Goal: Information Seeking & Learning: Learn about a topic

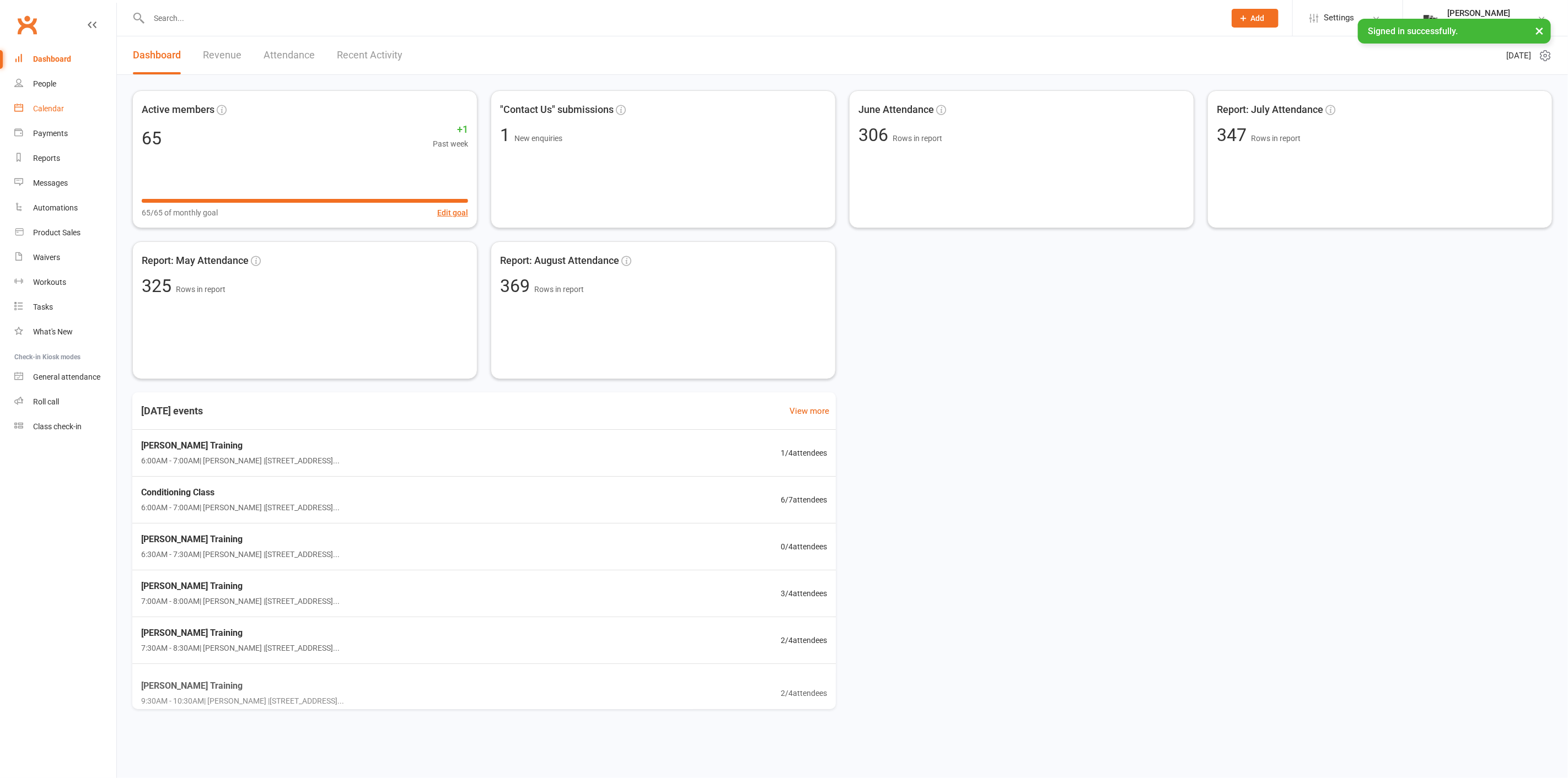
click at [92, 101] on link "Calendar" at bounding box center [65, 108] width 102 height 25
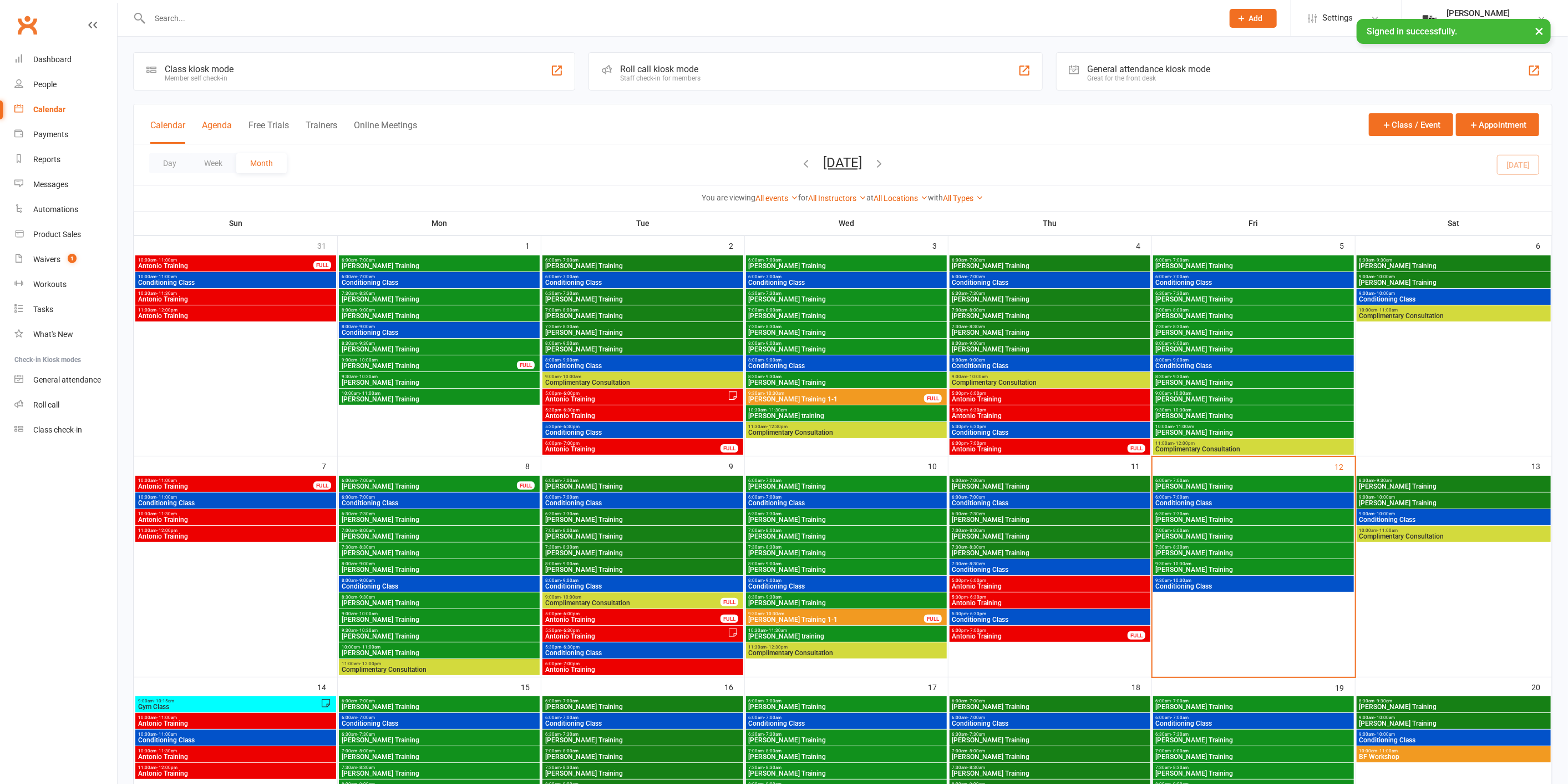
click at [215, 119] on div "Calendar Agenda Free Trials Trainers Online Meetings" at bounding box center [284, 131] width 267 height 25
click at [219, 122] on button "Agenda" at bounding box center [217, 132] width 30 height 24
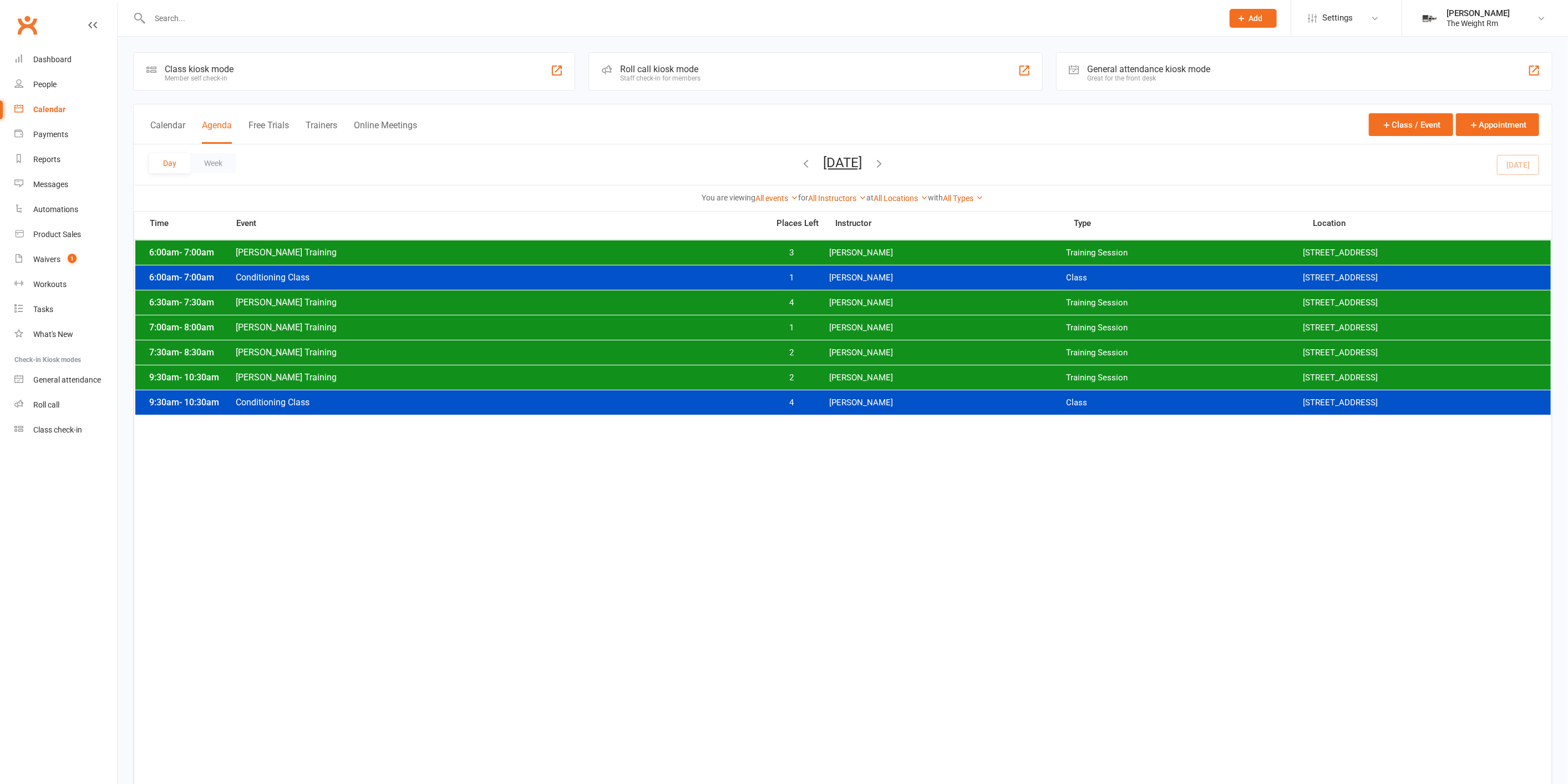
click at [863, 164] on button "[DATE]" at bounding box center [843, 163] width 39 height 16
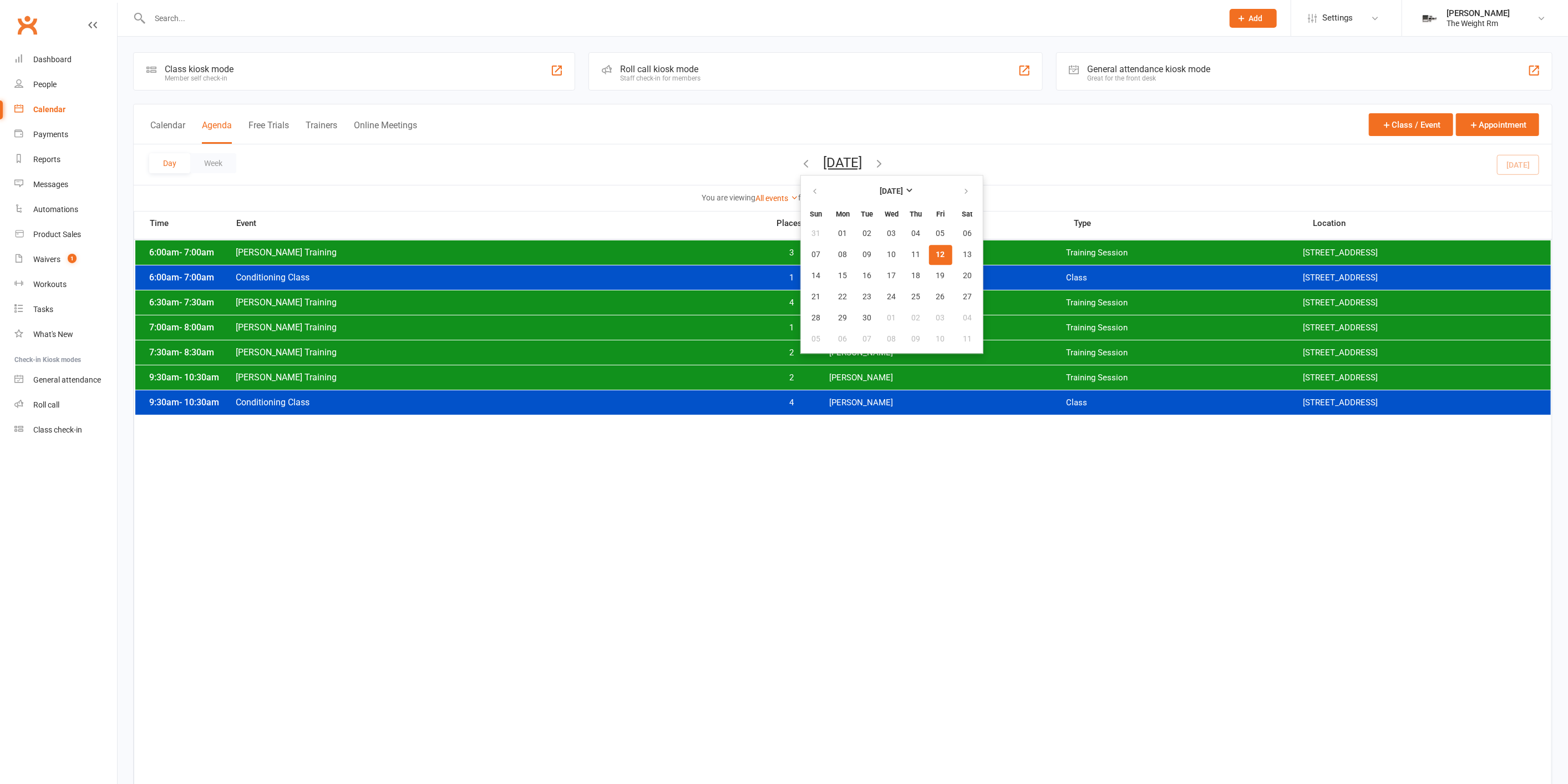
click at [929, 251] on button "12" at bounding box center [940, 254] width 23 height 20
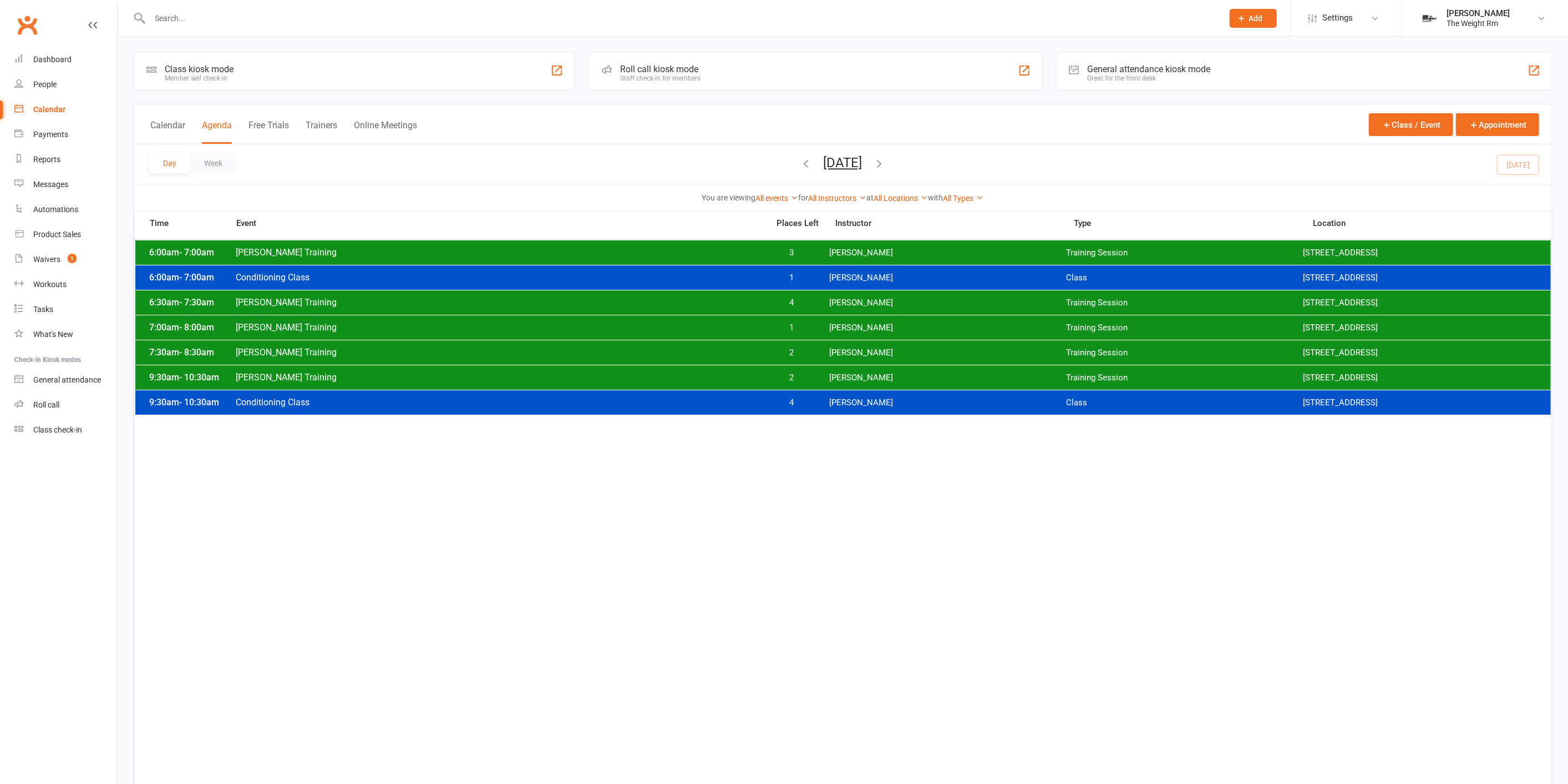
click at [863, 162] on button "[DATE]" at bounding box center [843, 163] width 39 height 16
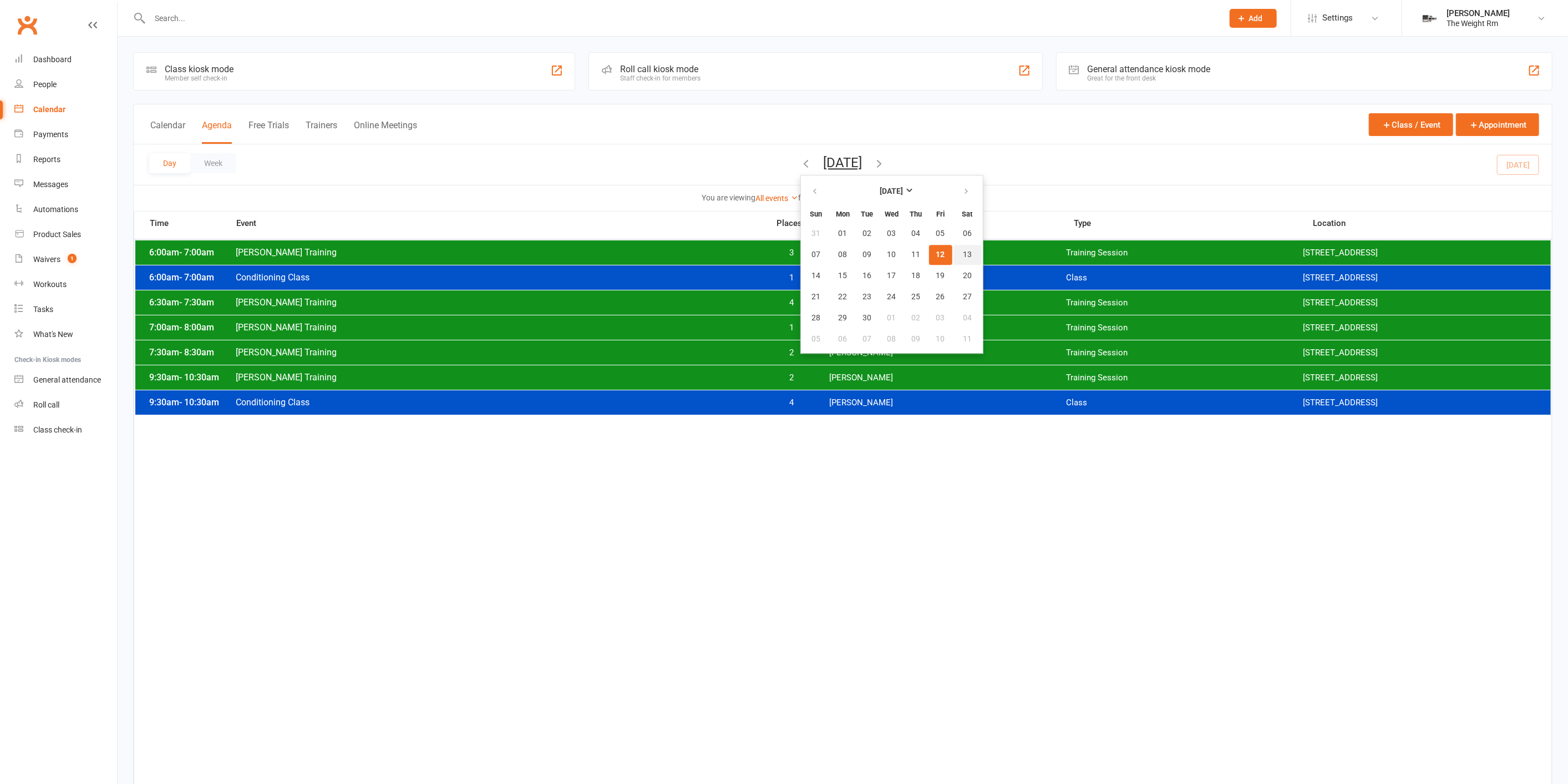
click at [963, 256] on span "13" at bounding box center [968, 255] width 9 height 9
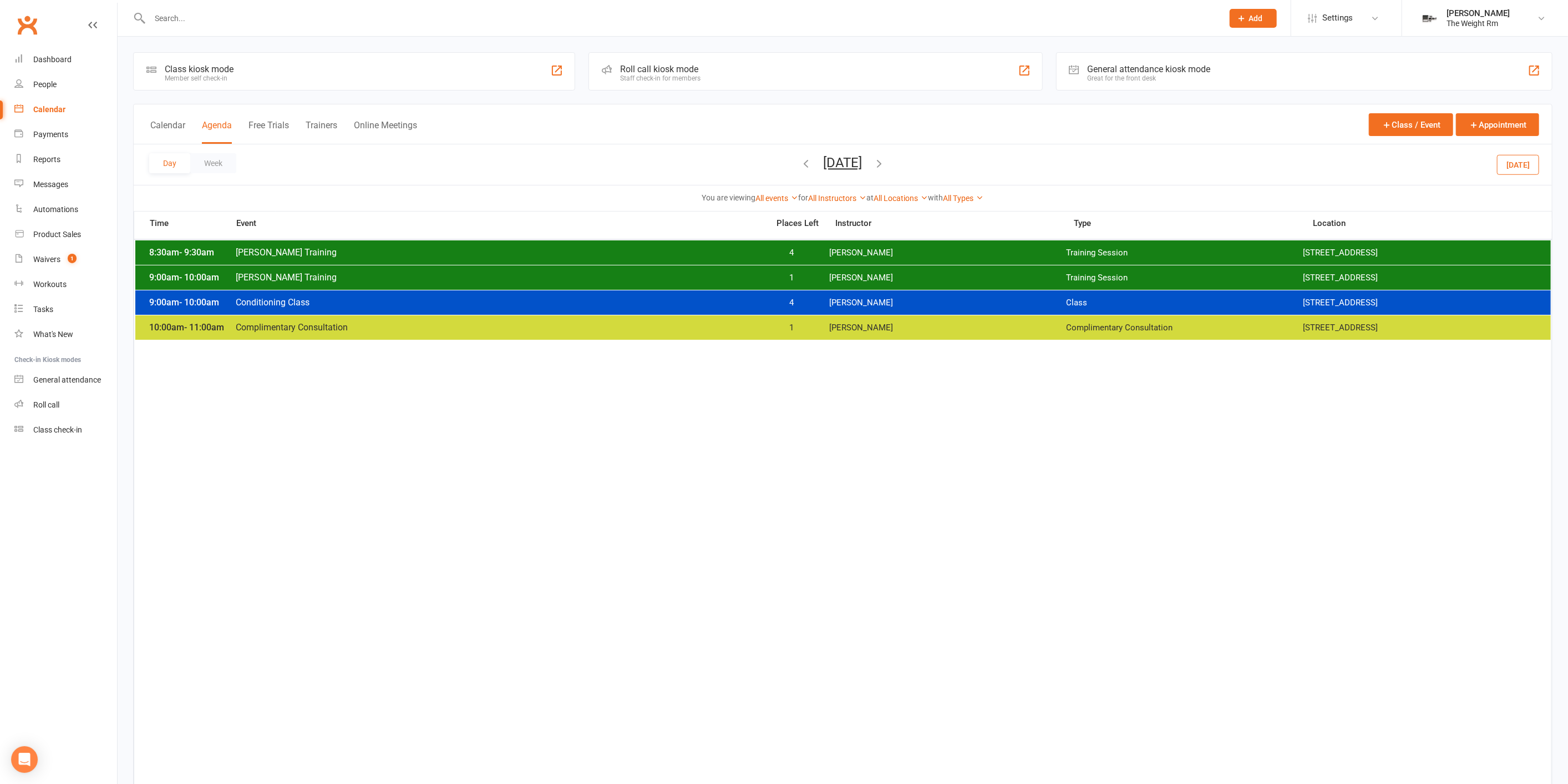
click at [911, 249] on span "[PERSON_NAME]" at bounding box center [948, 252] width 237 height 10
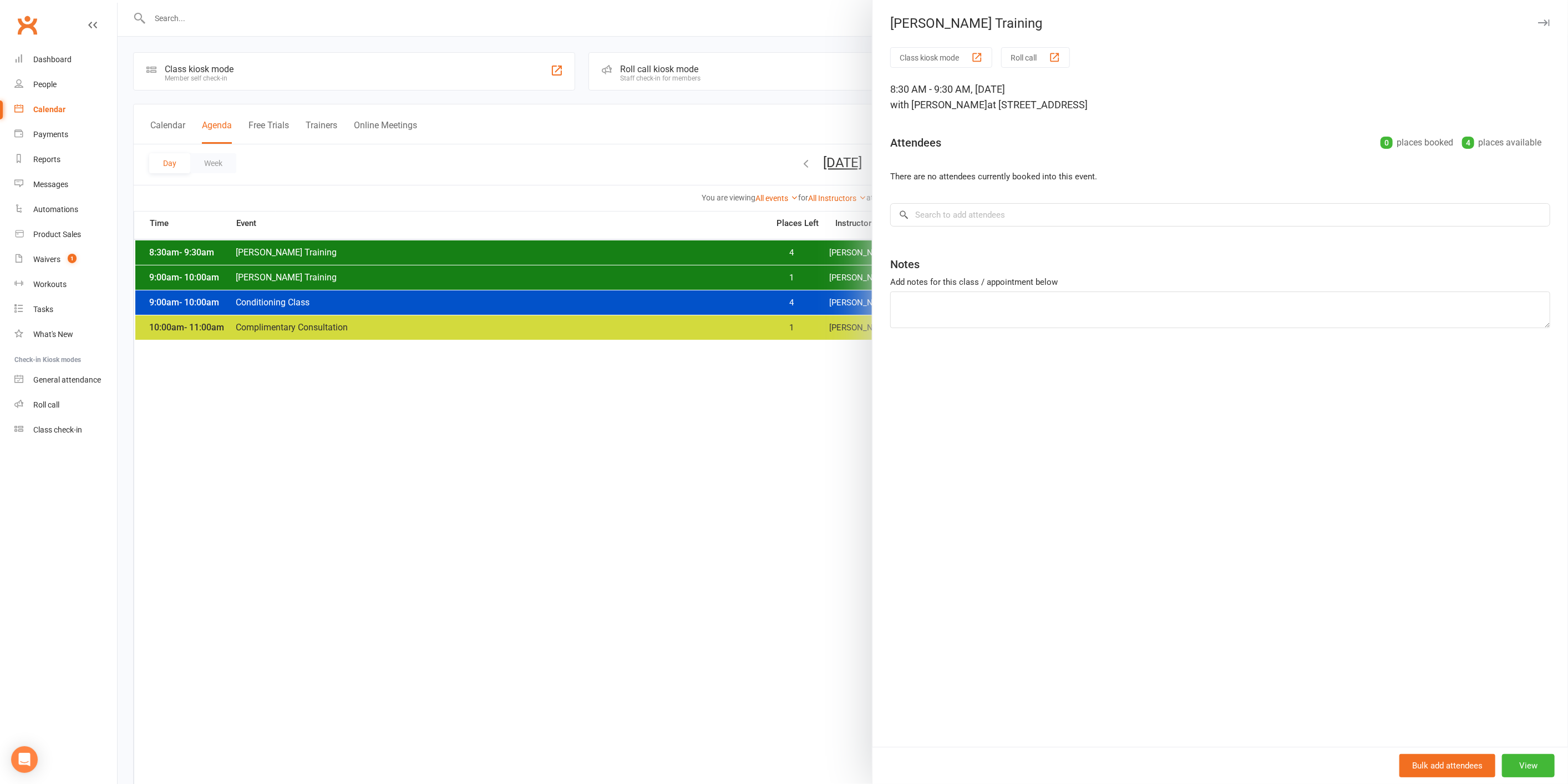
click at [866, 252] on div at bounding box center [842, 392] width 1450 height 784
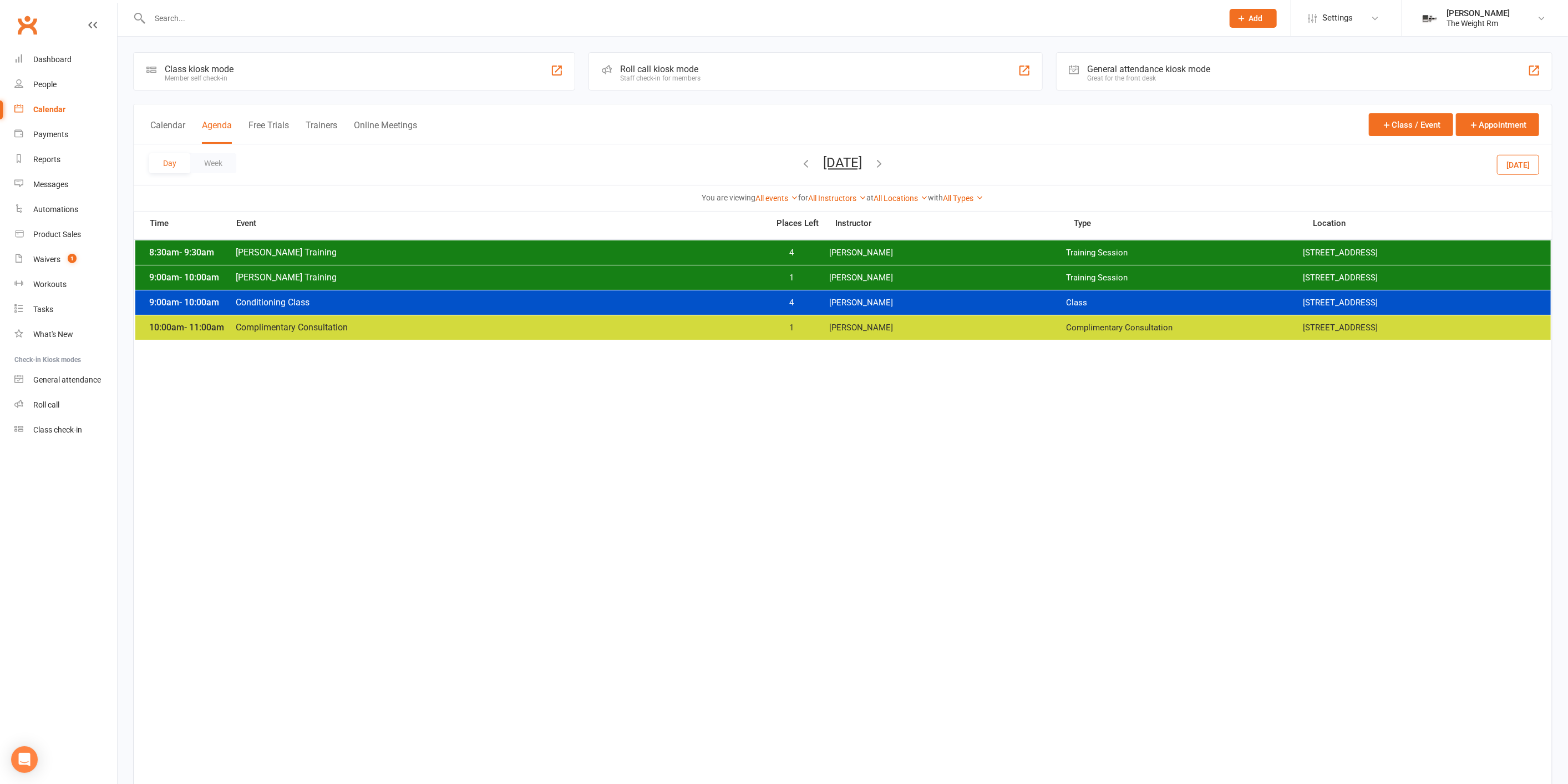
click at [871, 276] on span "[PERSON_NAME]" at bounding box center [948, 278] width 237 height 10
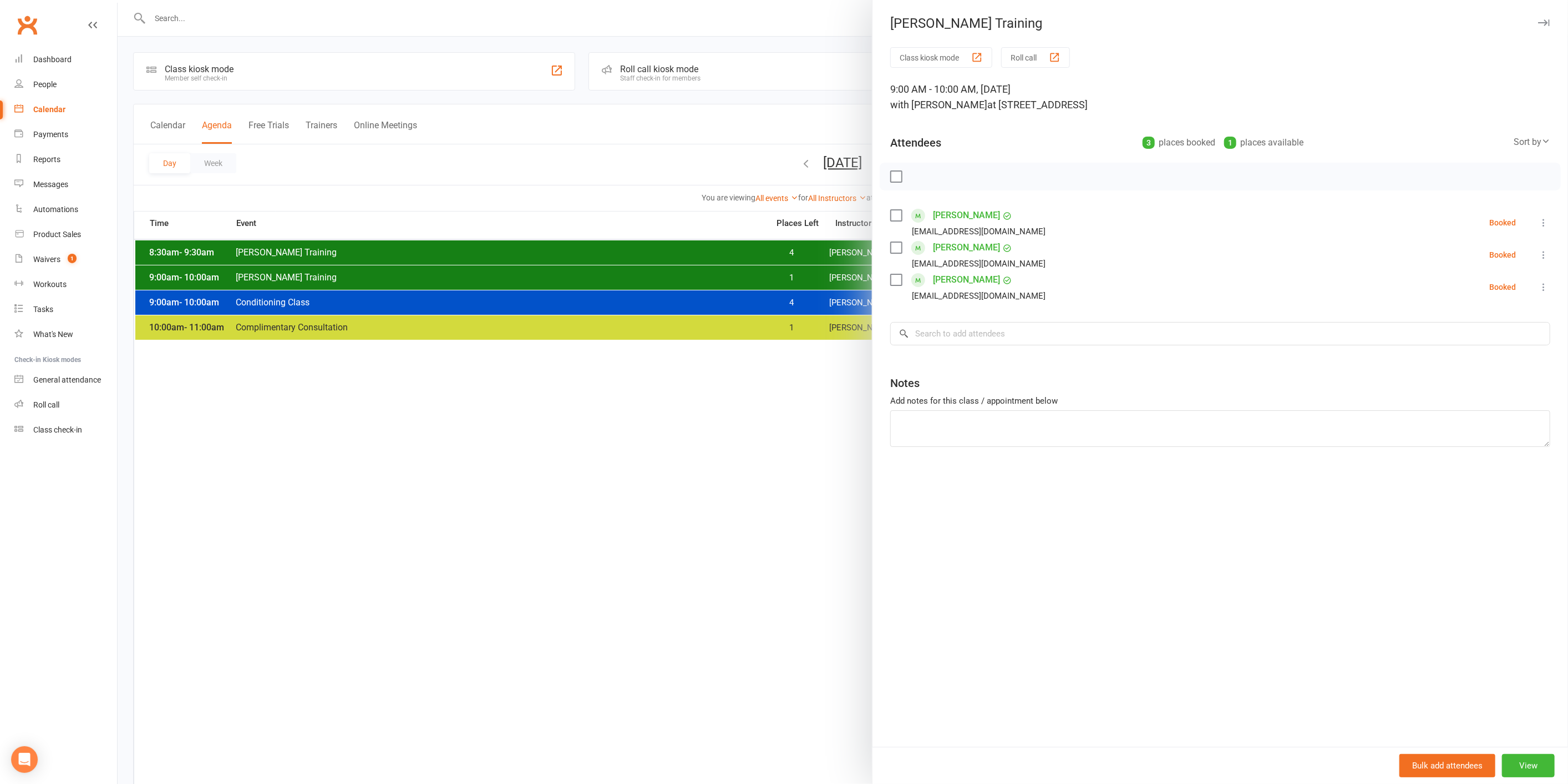
click at [872, 276] on div "Class kiosk mode Roll call 9:00 AM - 10:00 AM, [DATE] with [PERSON_NAME] at [ST…" at bounding box center [1220, 396] width 696 height 700
click at [842, 167] on div at bounding box center [842, 392] width 1450 height 784
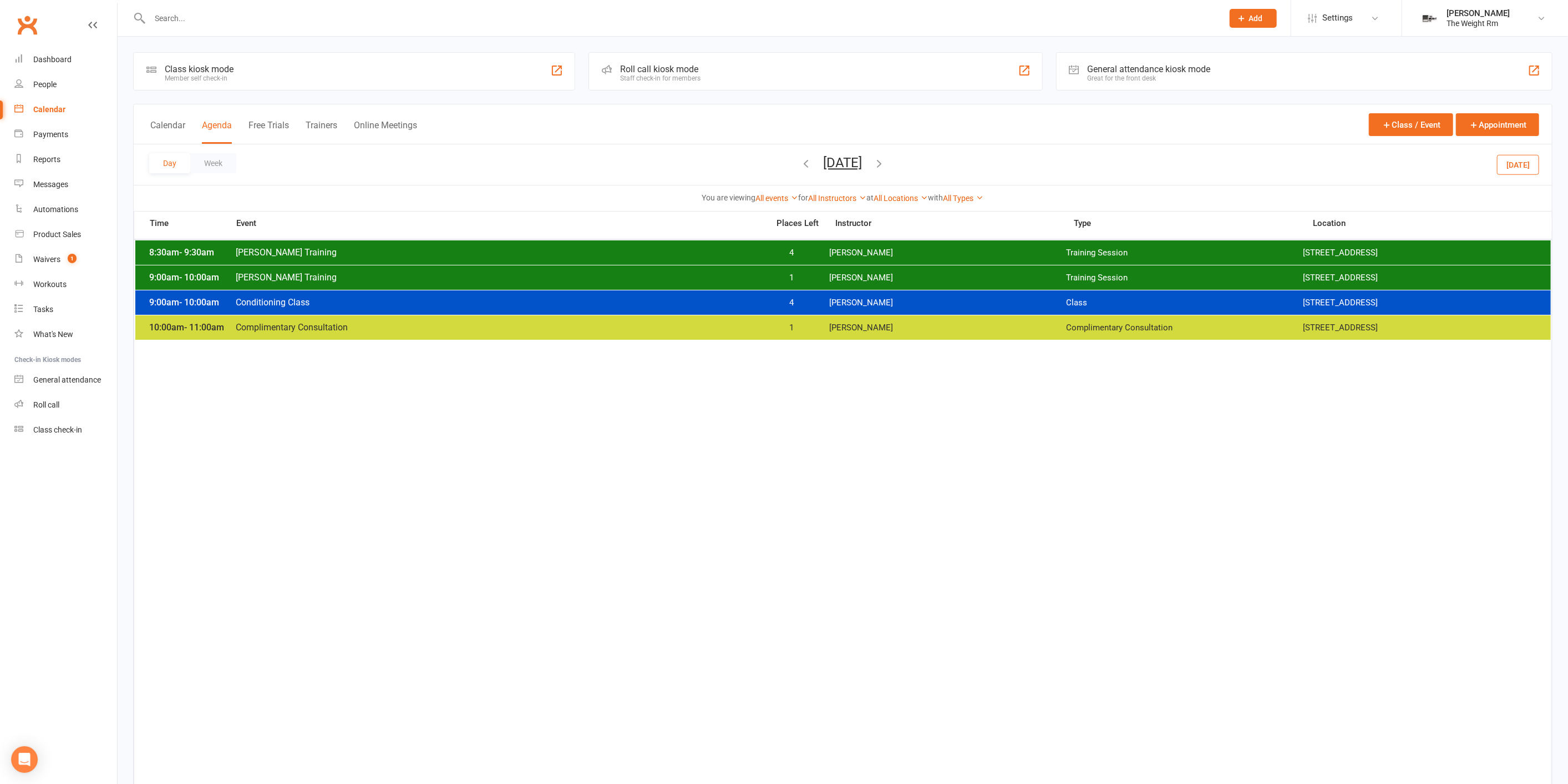
click at [841, 166] on button "[DATE]" at bounding box center [843, 163] width 39 height 16
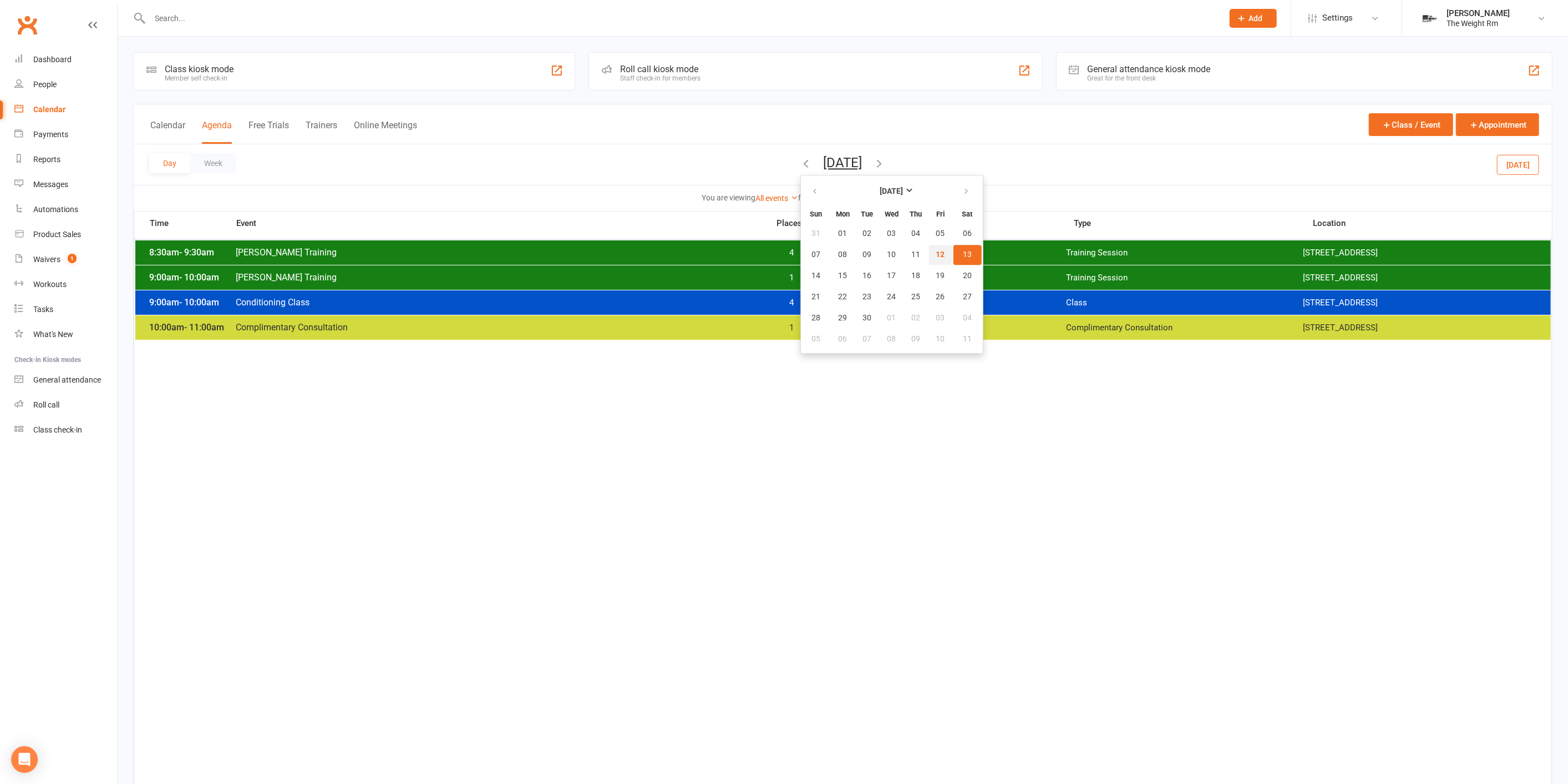
click at [929, 248] on button "12" at bounding box center [940, 254] width 23 height 20
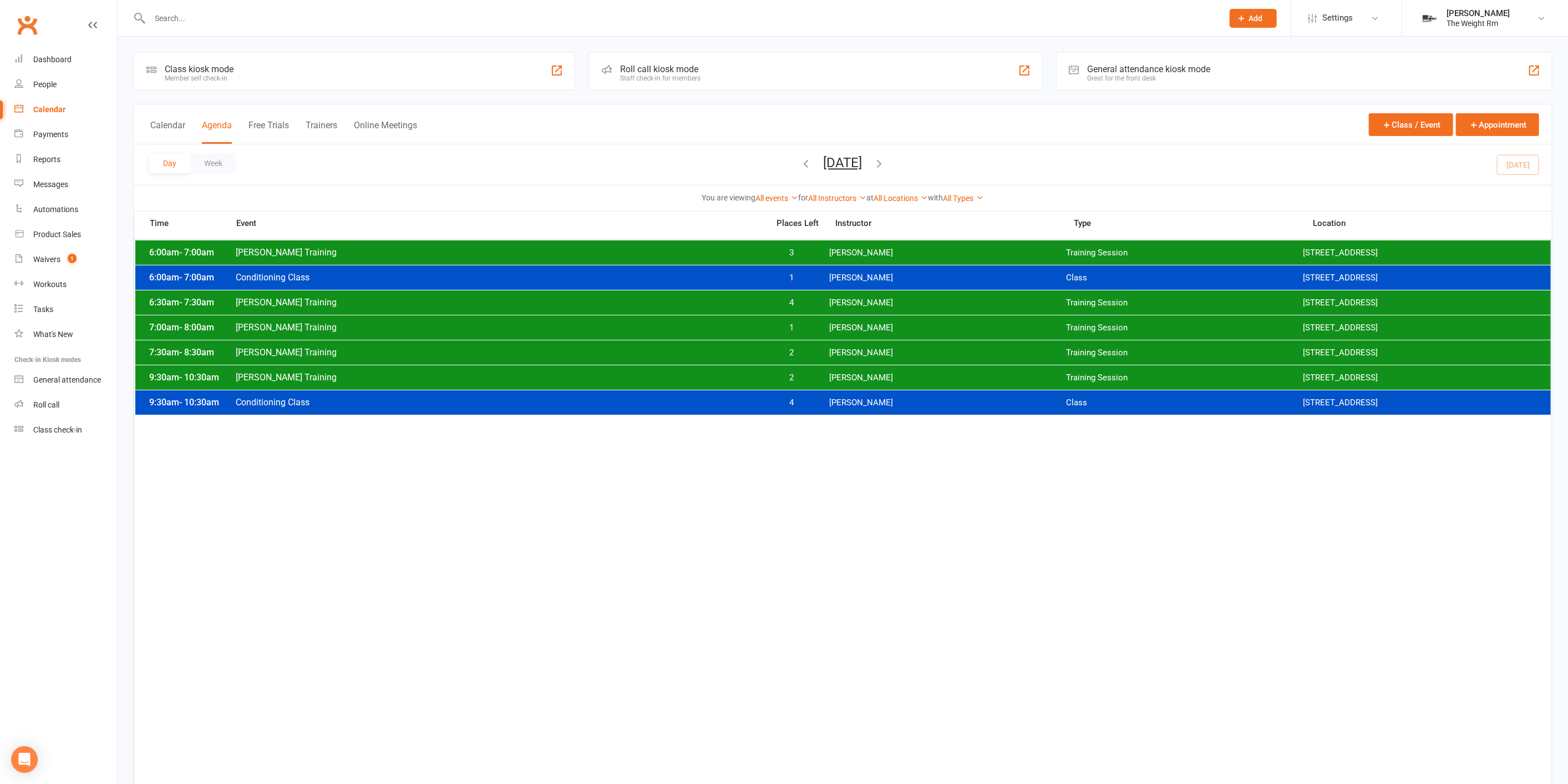
click at [874, 173] on span "[DATE] [DATE] Sun Mon Tue Wed Thu Fri Sat 31 01 02 03 04 05 06 07 08 09 10 11 1…" at bounding box center [842, 164] width 61 height 20
click at [863, 162] on button "[DATE]" at bounding box center [843, 163] width 39 height 16
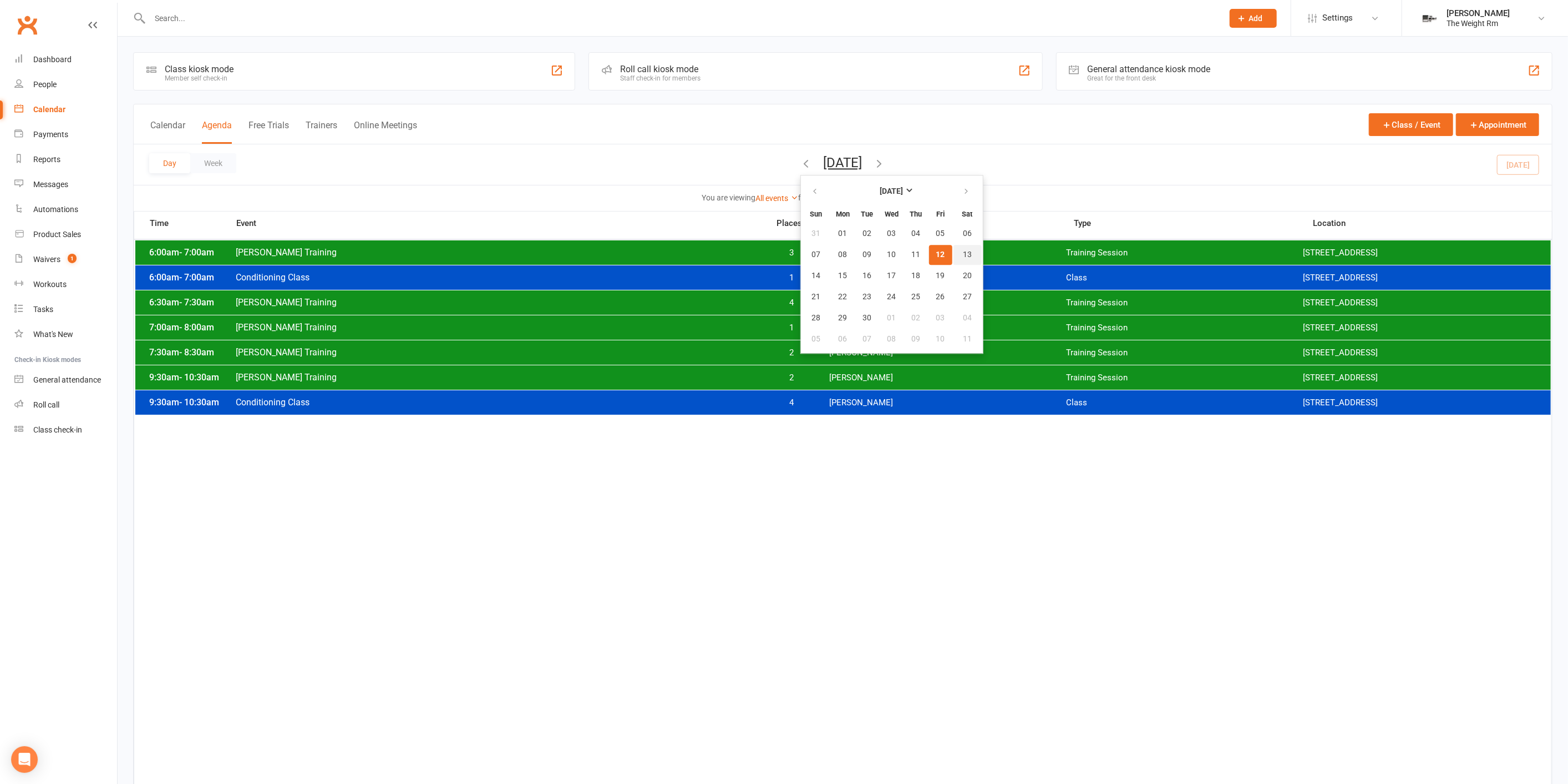
click at [954, 247] on button "13" at bounding box center [968, 254] width 28 height 20
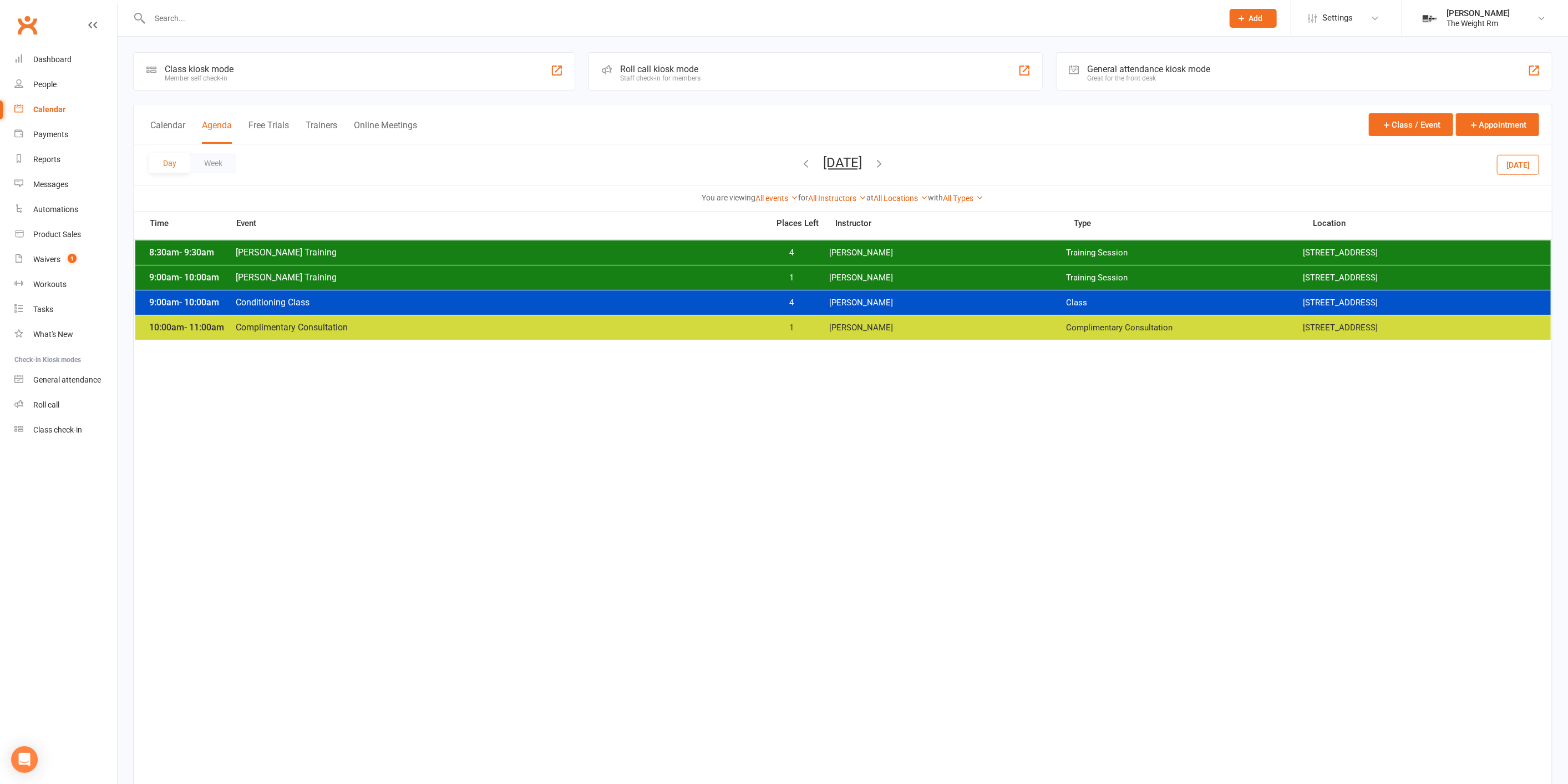
click at [863, 163] on button "[DATE]" at bounding box center [843, 163] width 39 height 16
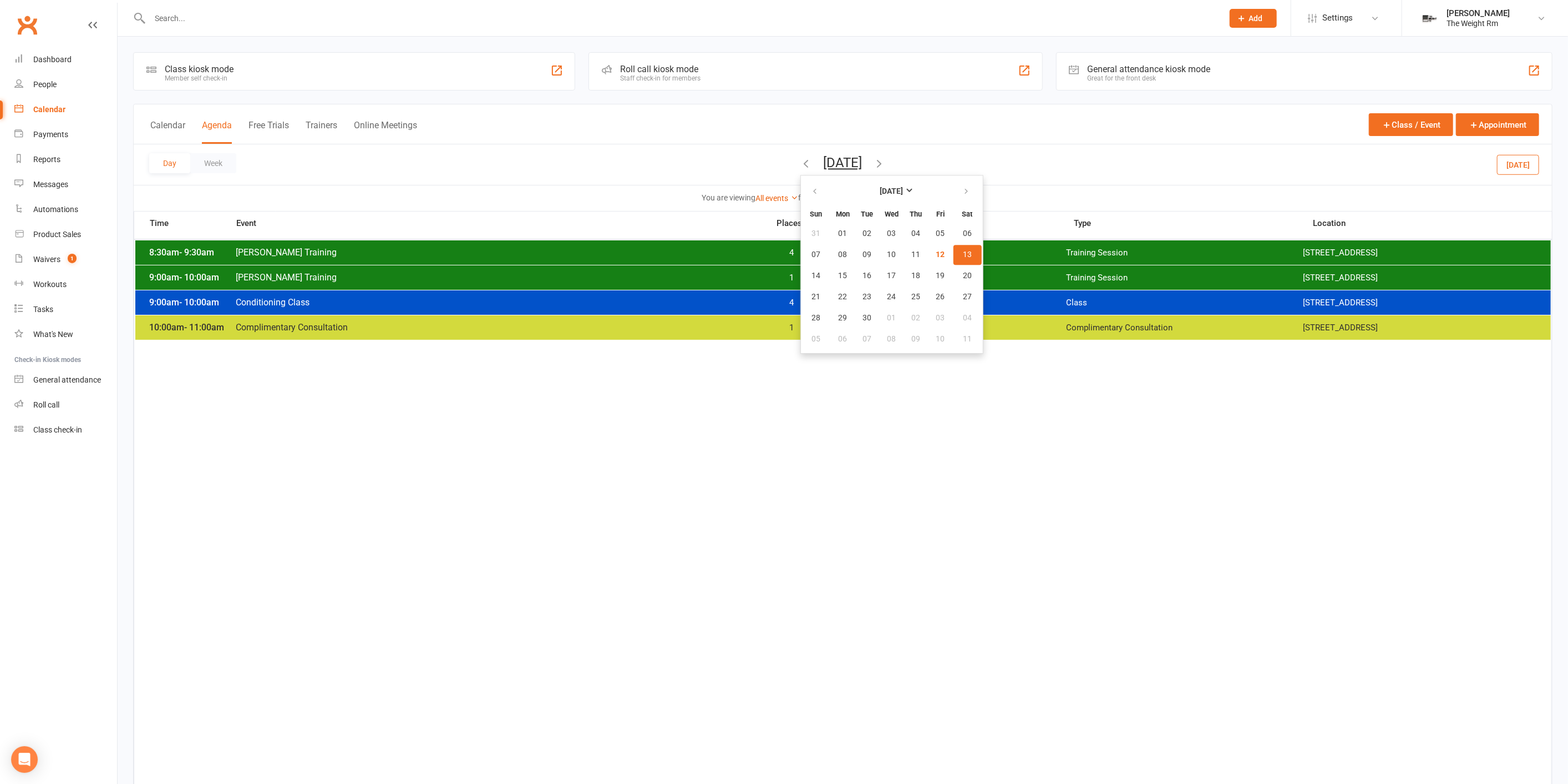
click at [954, 247] on button "13" at bounding box center [968, 254] width 28 height 20
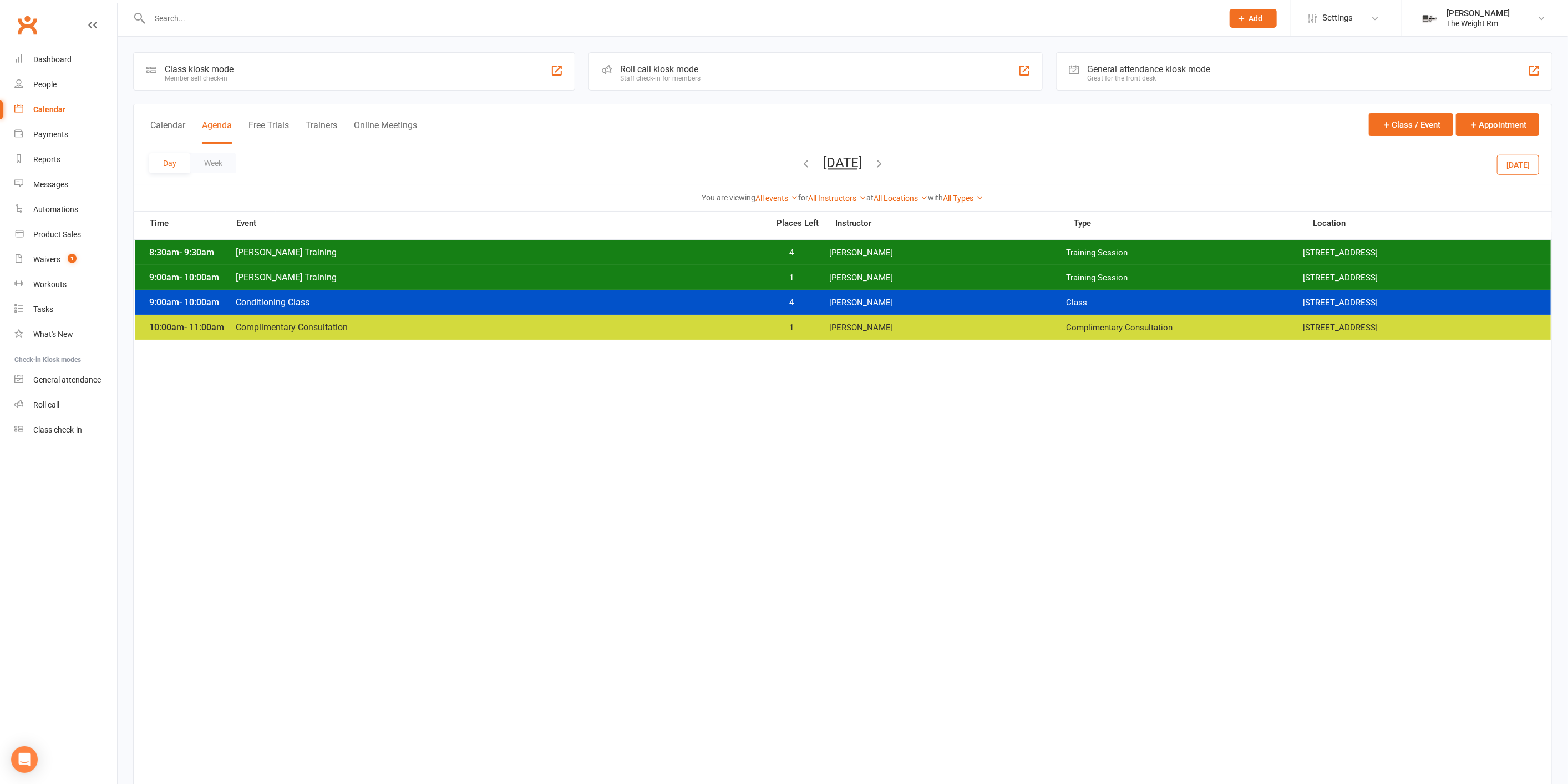
click at [890, 236] on th "Time Event Places Left Instructor Type Location" at bounding box center [843, 225] width 1418 height 28
click at [887, 245] on div "8:30am - 9:30am [PERSON_NAME] Training 4 [PERSON_NAME] Training Session [STREET…" at bounding box center [843, 252] width 1416 height 24
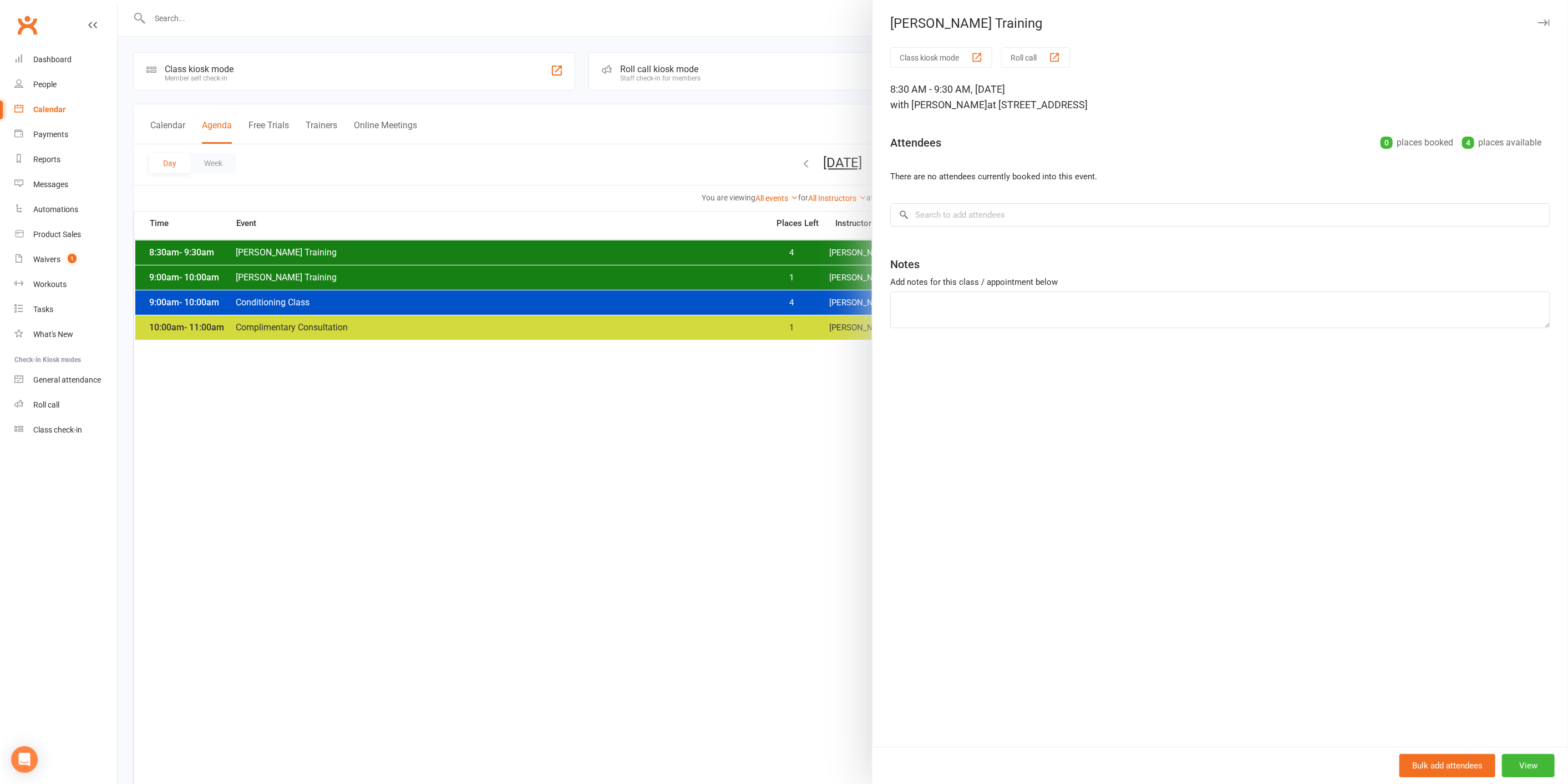
click at [813, 269] on div at bounding box center [842, 392] width 1450 height 784
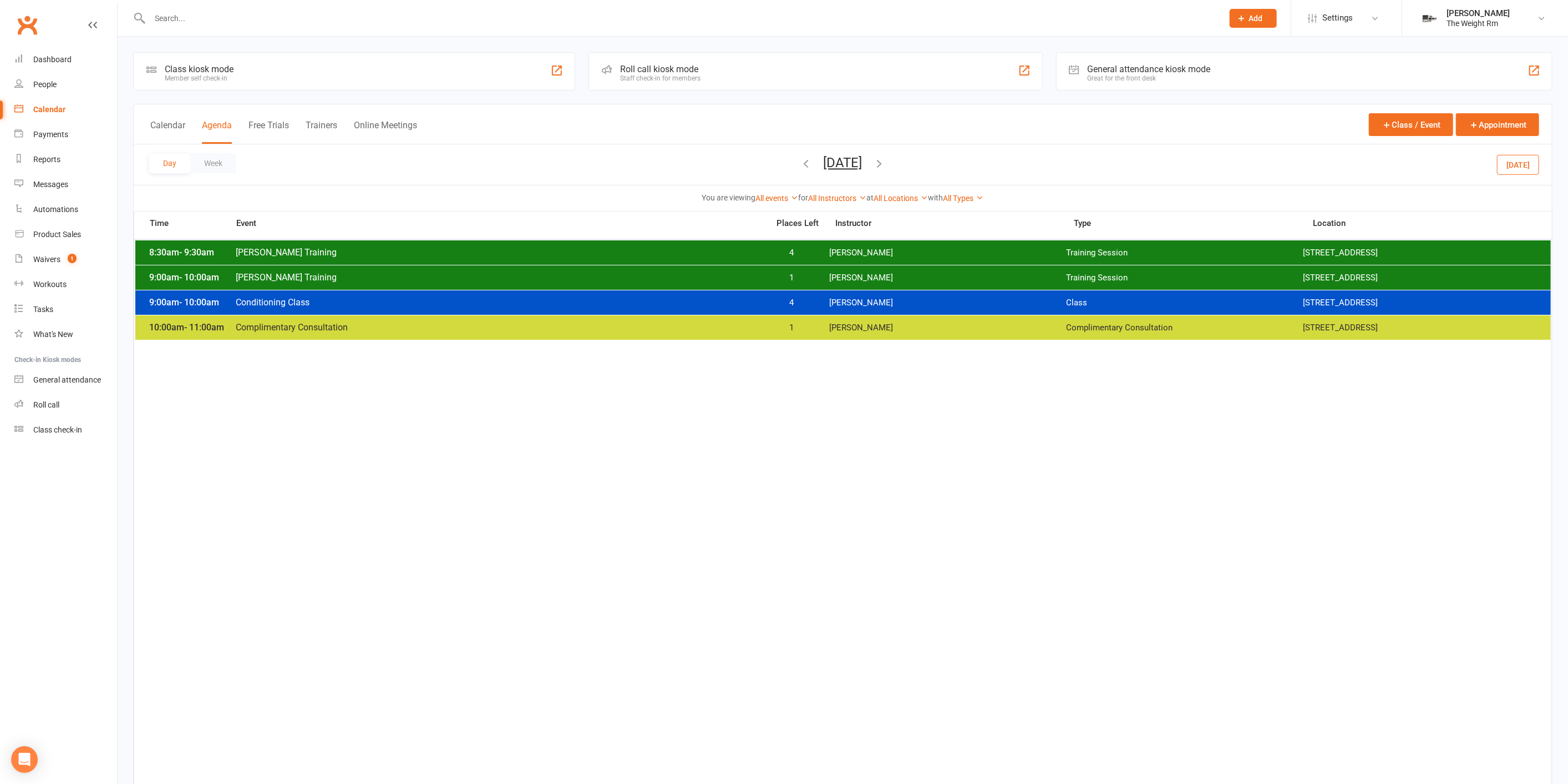
click at [814, 279] on span "1" at bounding box center [792, 278] width 58 height 10
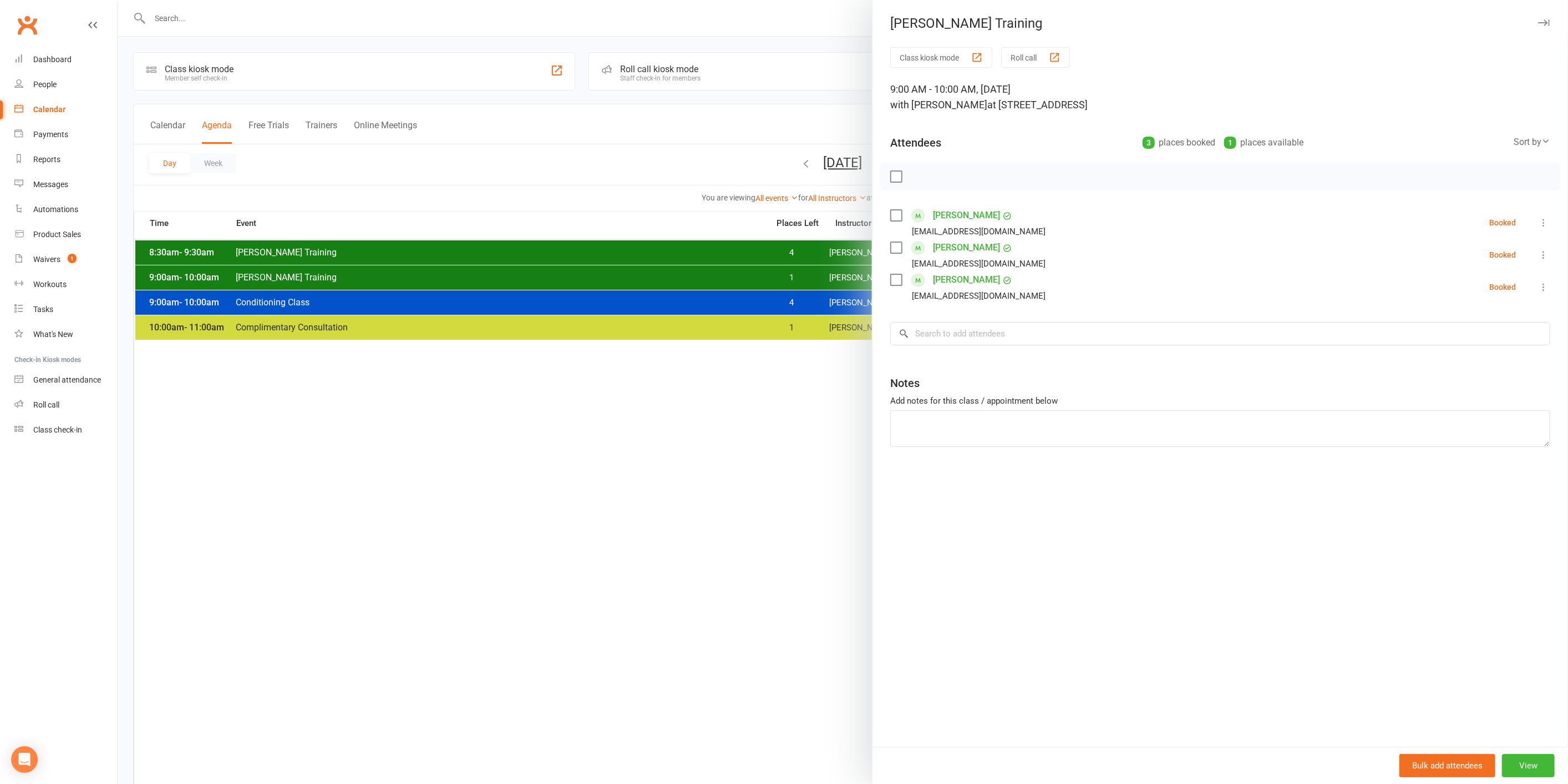
click at [814, 279] on div at bounding box center [842, 392] width 1450 height 784
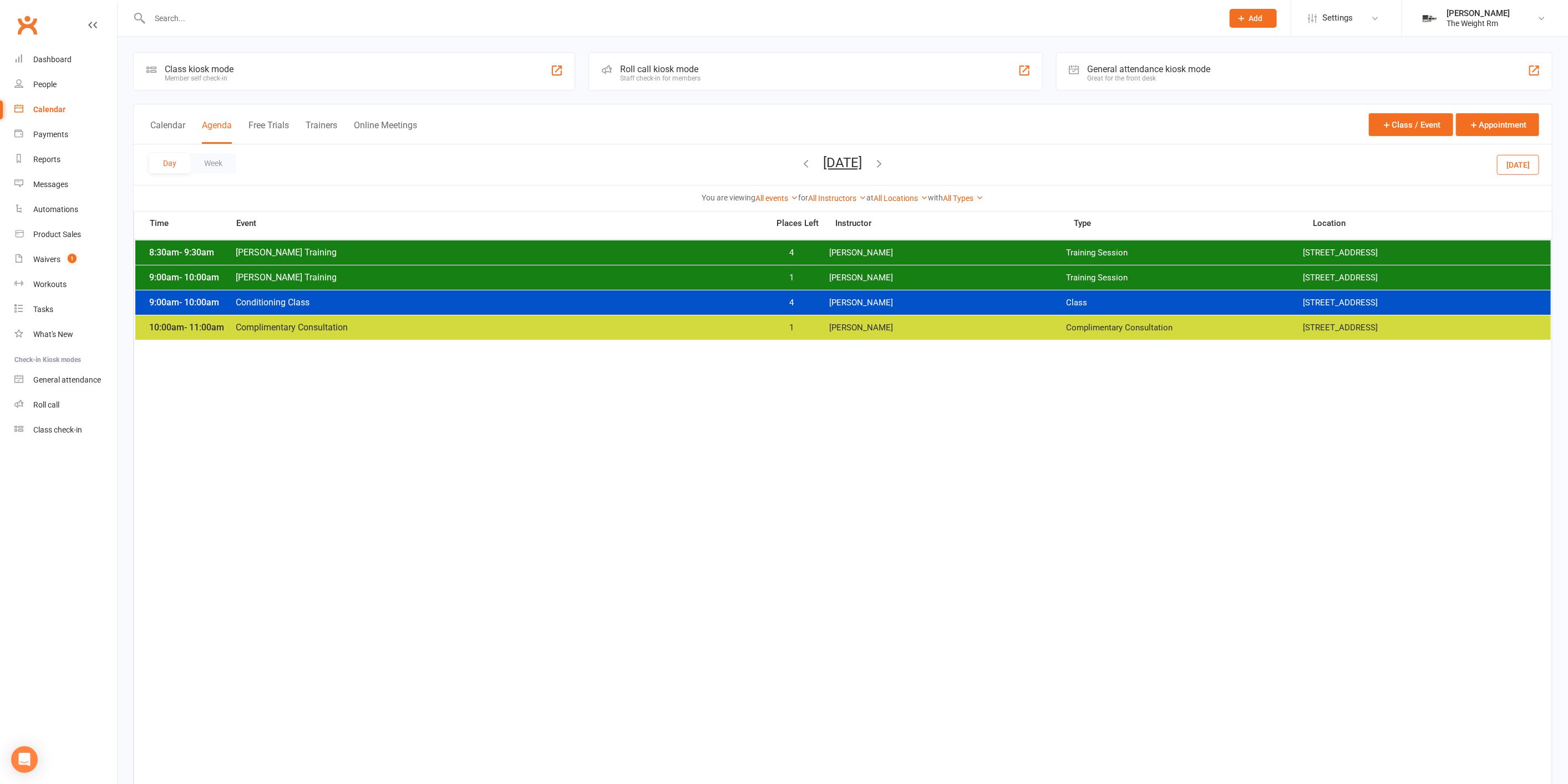
click at [1523, 159] on button "[DATE]" at bounding box center [1518, 164] width 42 height 20
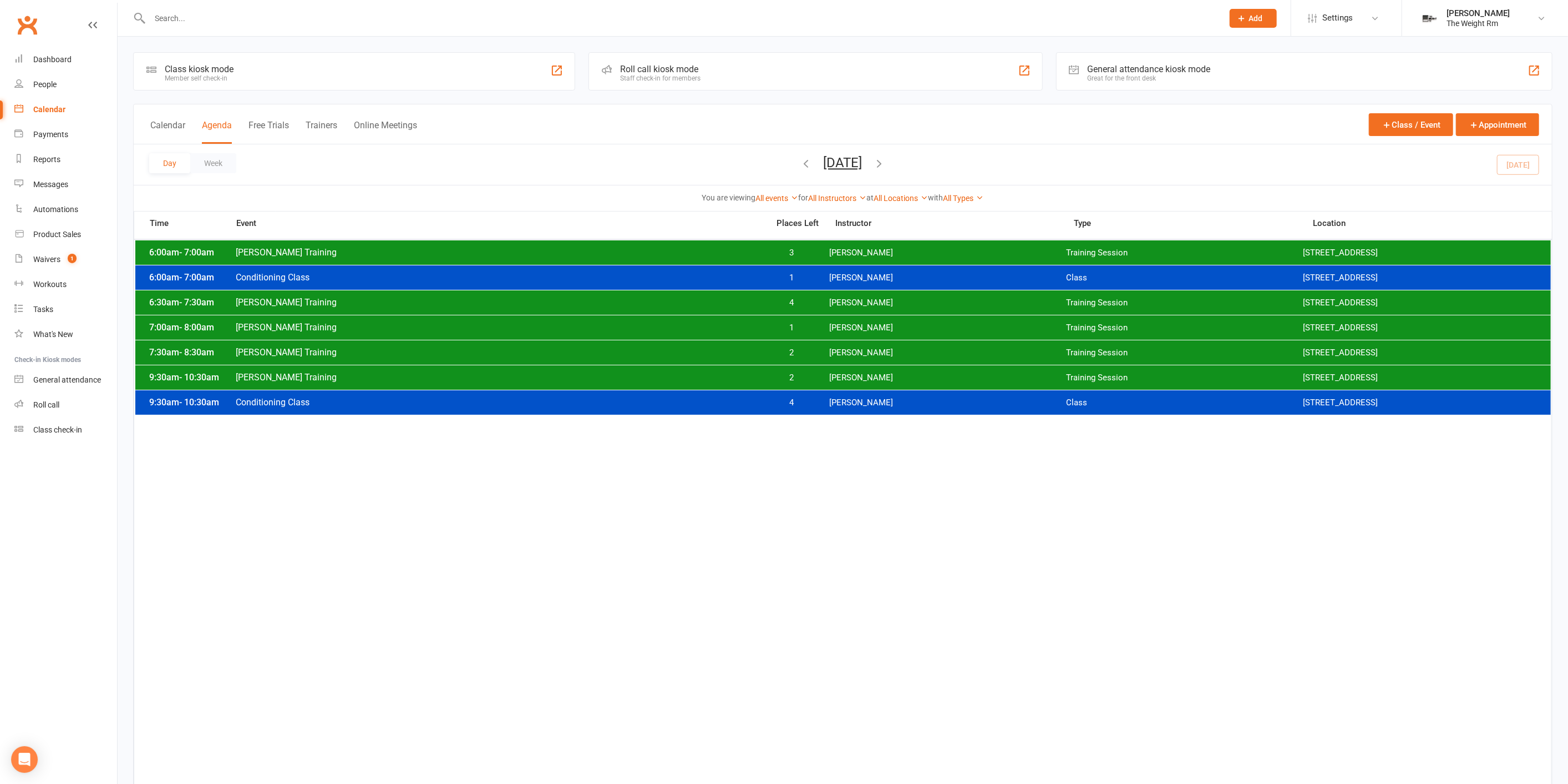
click at [885, 278] on span "[PERSON_NAME]" at bounding box center [948, 278] width 237 height 10
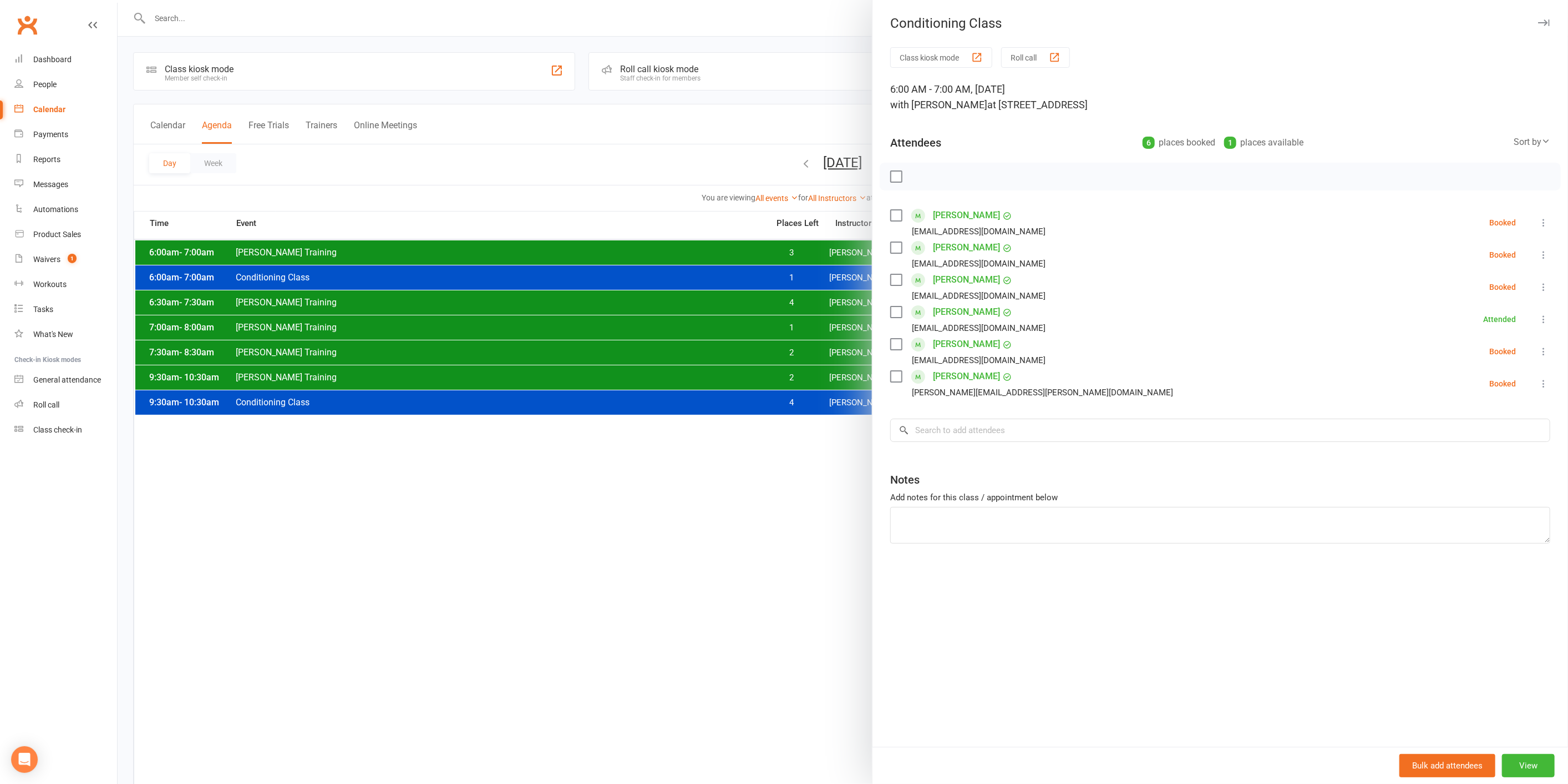
click at [845, 273] on div at bounding box center [842, 392] width 1450 height 784
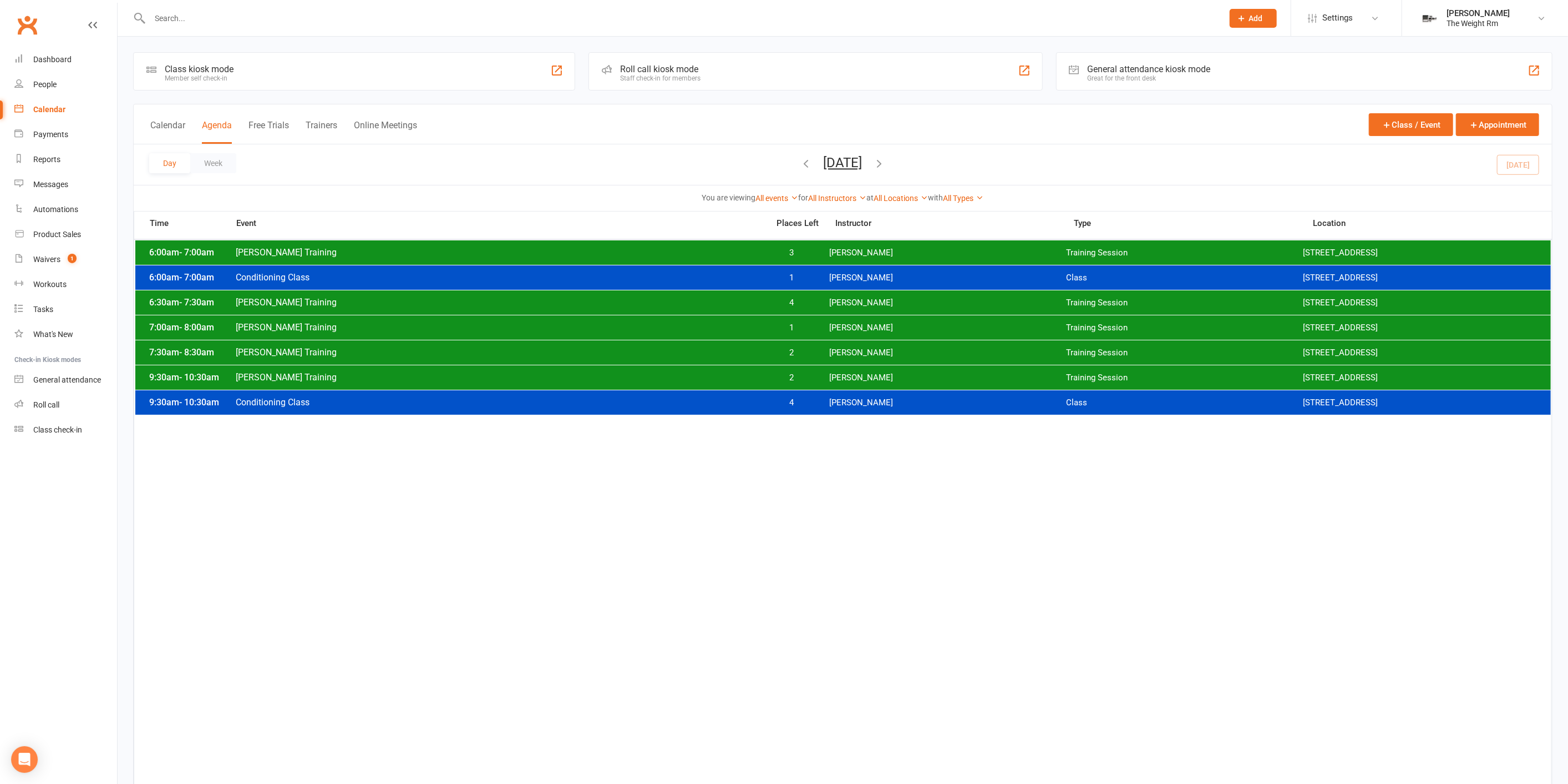
click at [847, 326] on span "[PERSON_NAME]" at bounding box center [948, 327] width 237 height 10
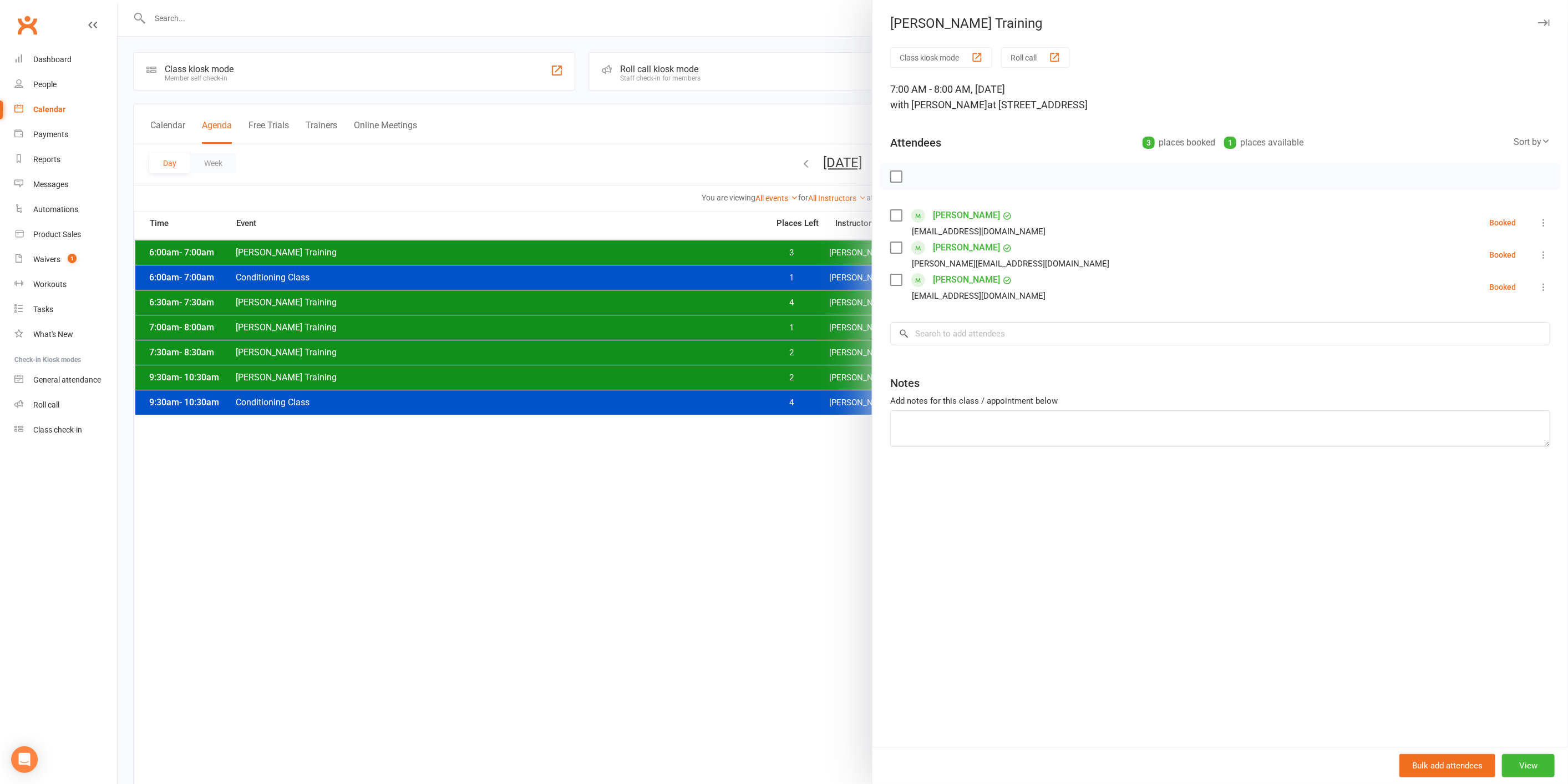
click at [831, 258] on div at bounding box center [842, 392] width 1450 height 784
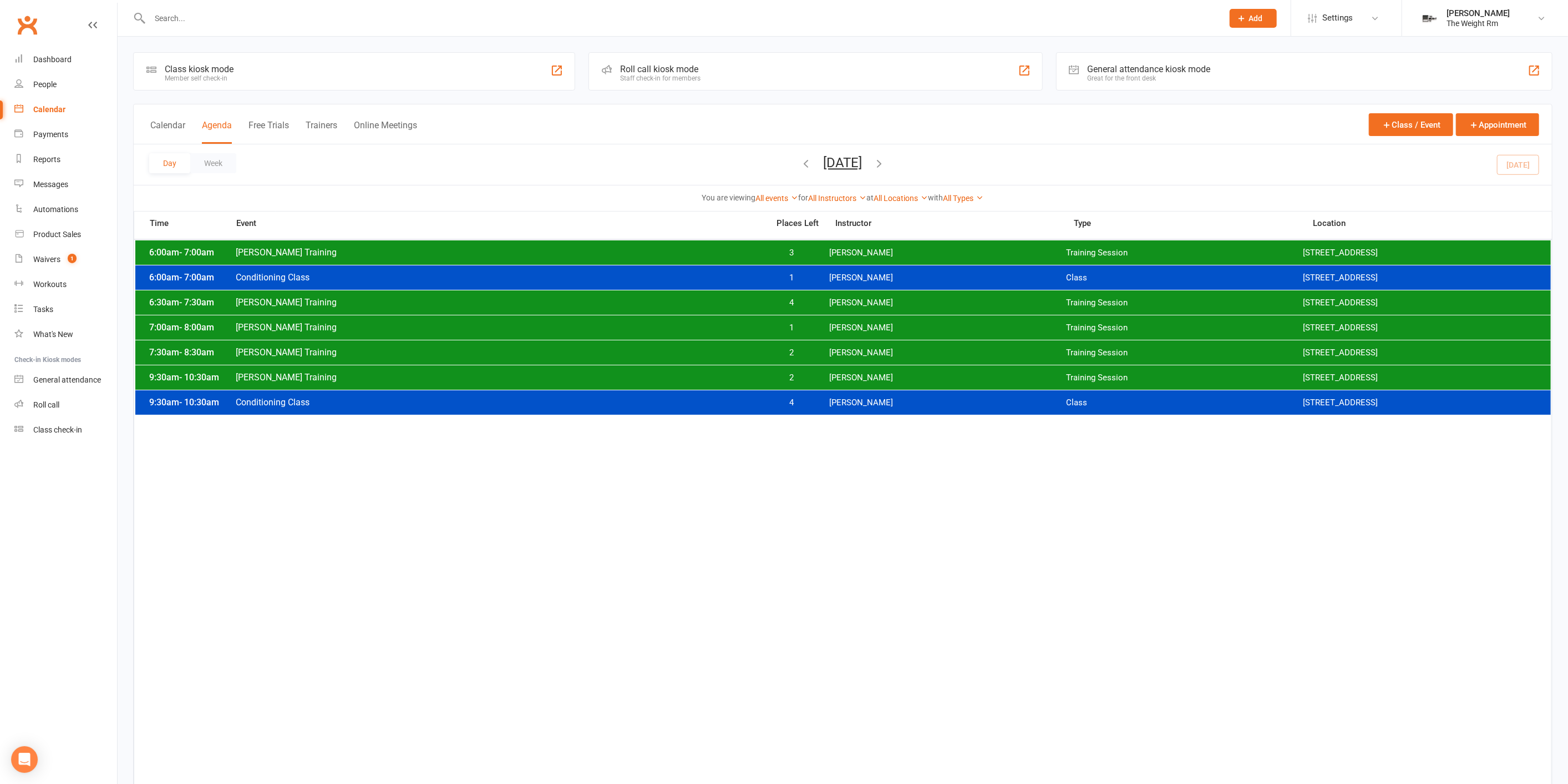
click at [831, 258] on div "6:00am - 7:00am [PERSON_NAME] Training 3 [PERSON_NAME] Training Session [STREET…" at bounding box center [843, 252] width 1416 height 24
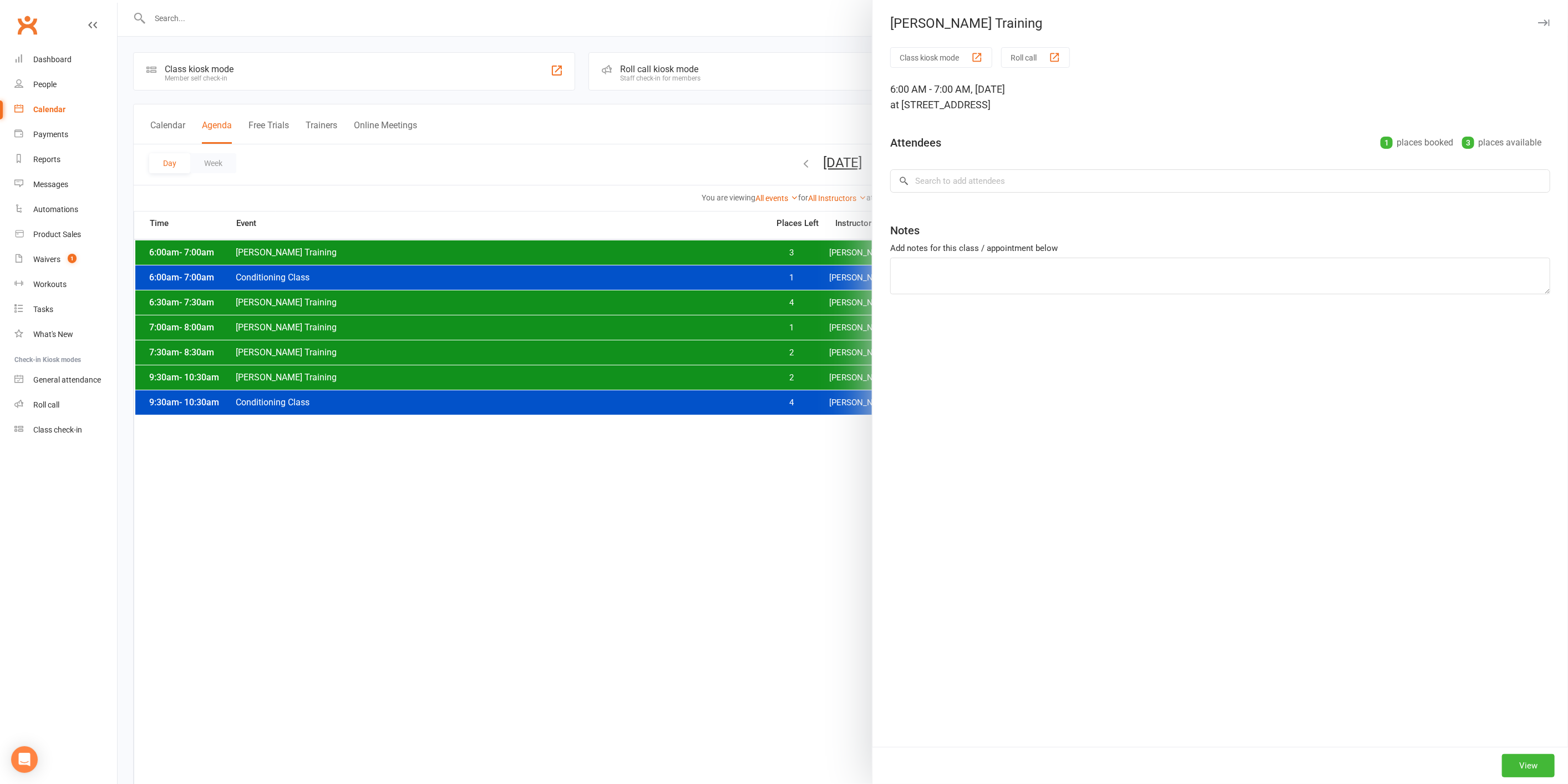
click at [832, 258] on div at bounding box center [842, 392] width 1450 height 784
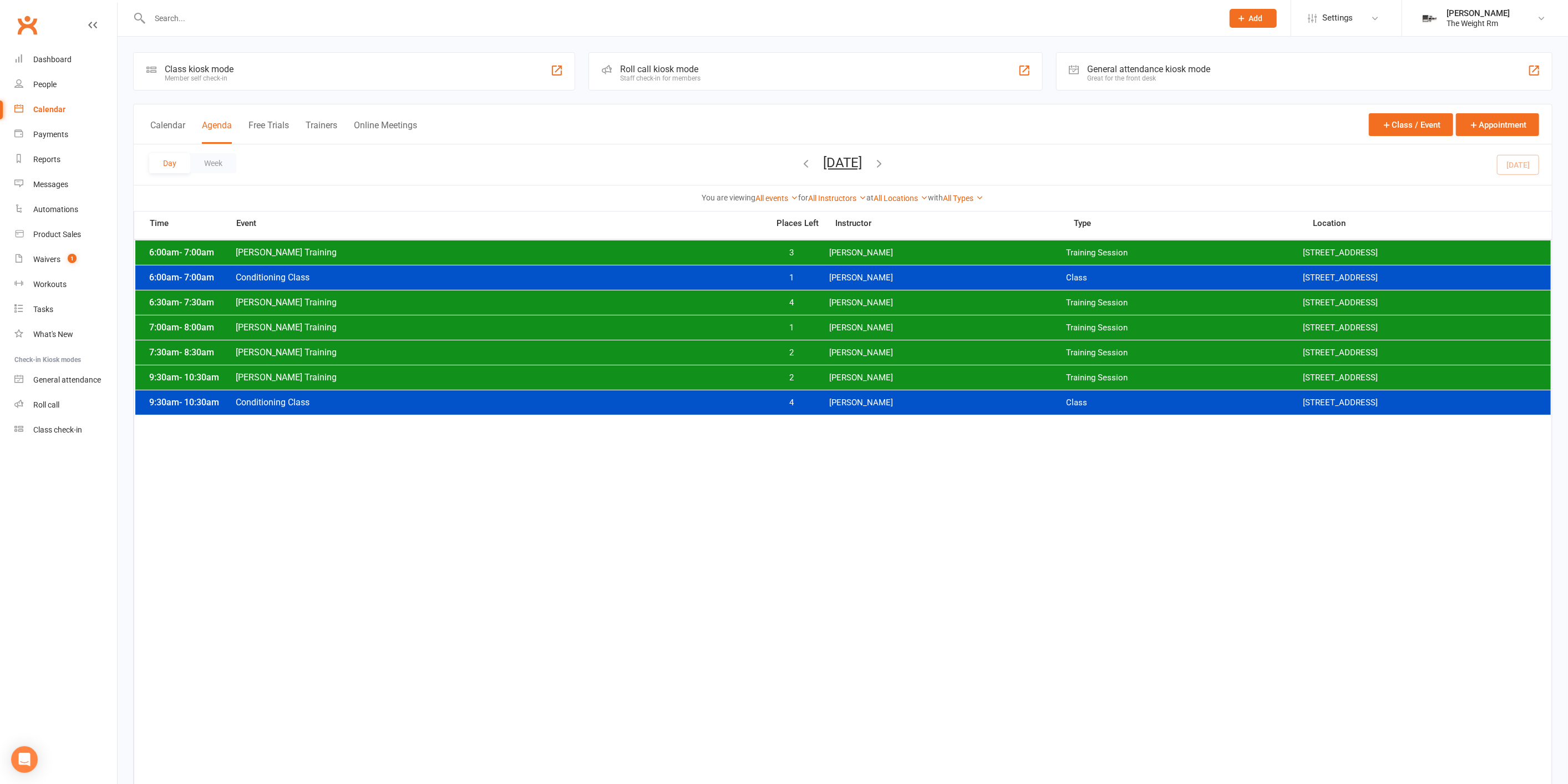
click at [837, 327] on span "[PERSON_NAME]" at bounding box center [948, 327] width 237 height 10
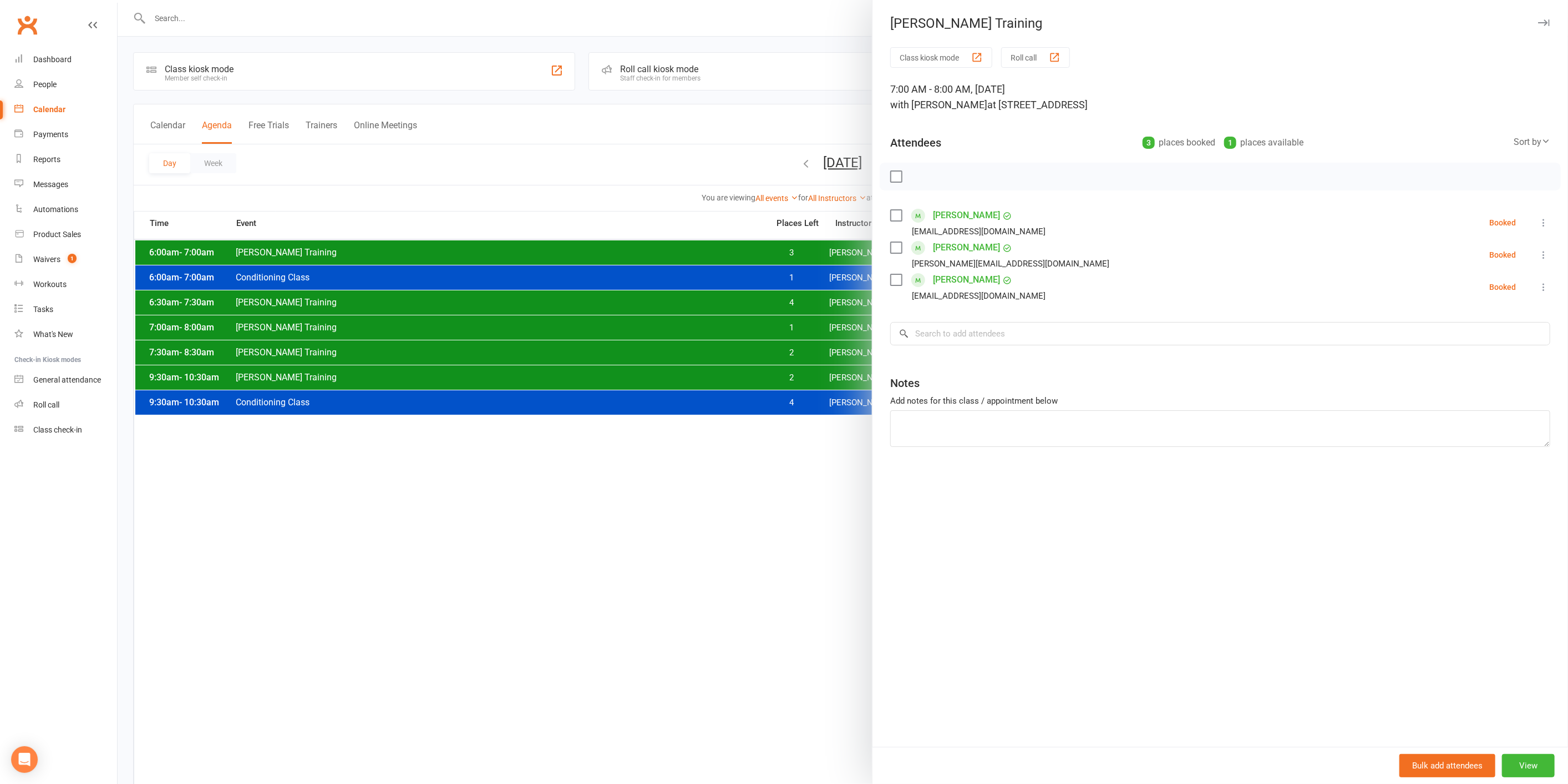
click at [837, 327] on div at bounding box center [842, 392] width 1450 height 784
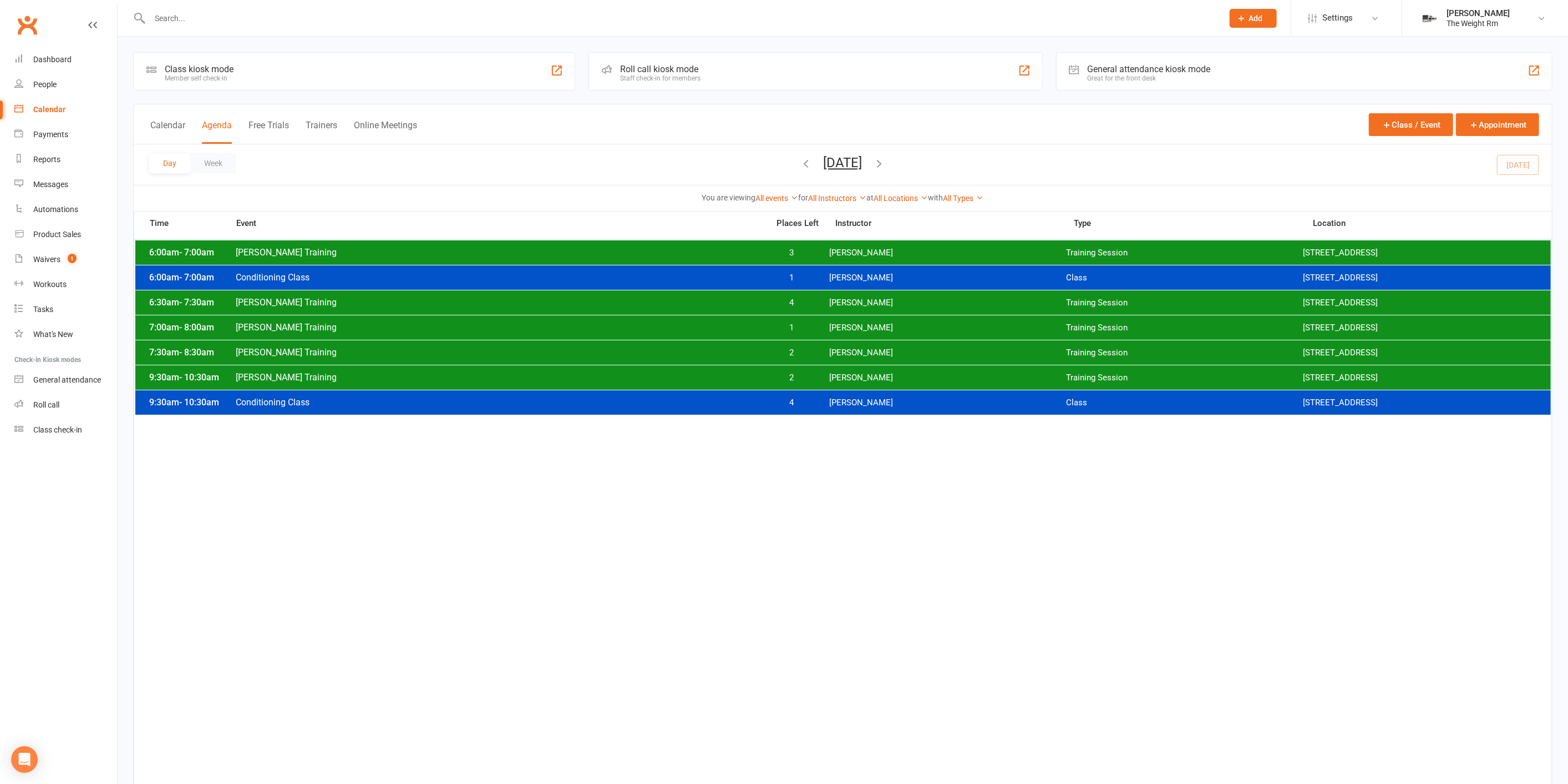
click at [845, 350] on span "[PERSON_NAME]" at bounding box center [948, 352] width 237 height 10
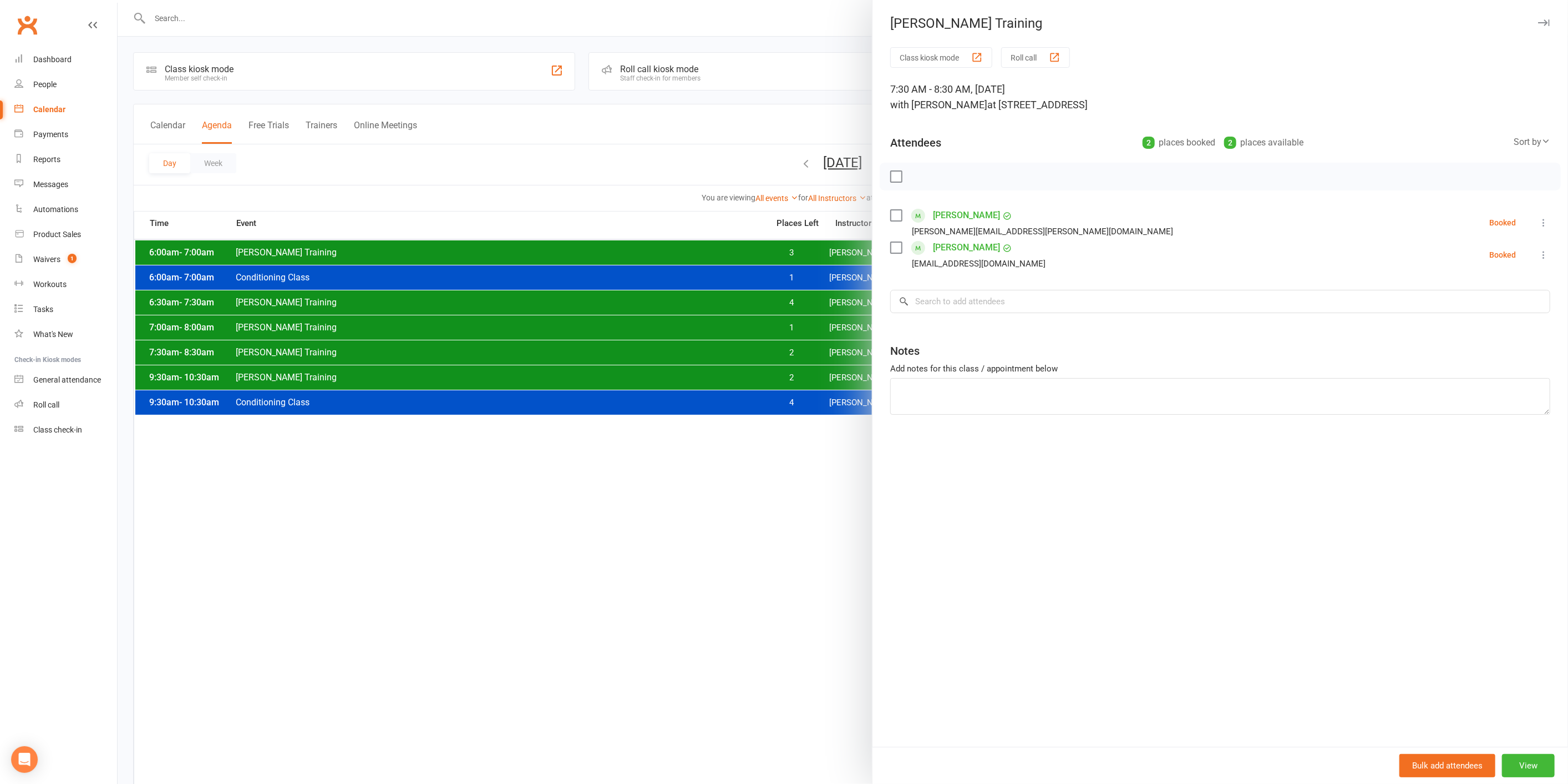
click at [845, 349] on div at bounding box center [842, 392] width 1450 height 784
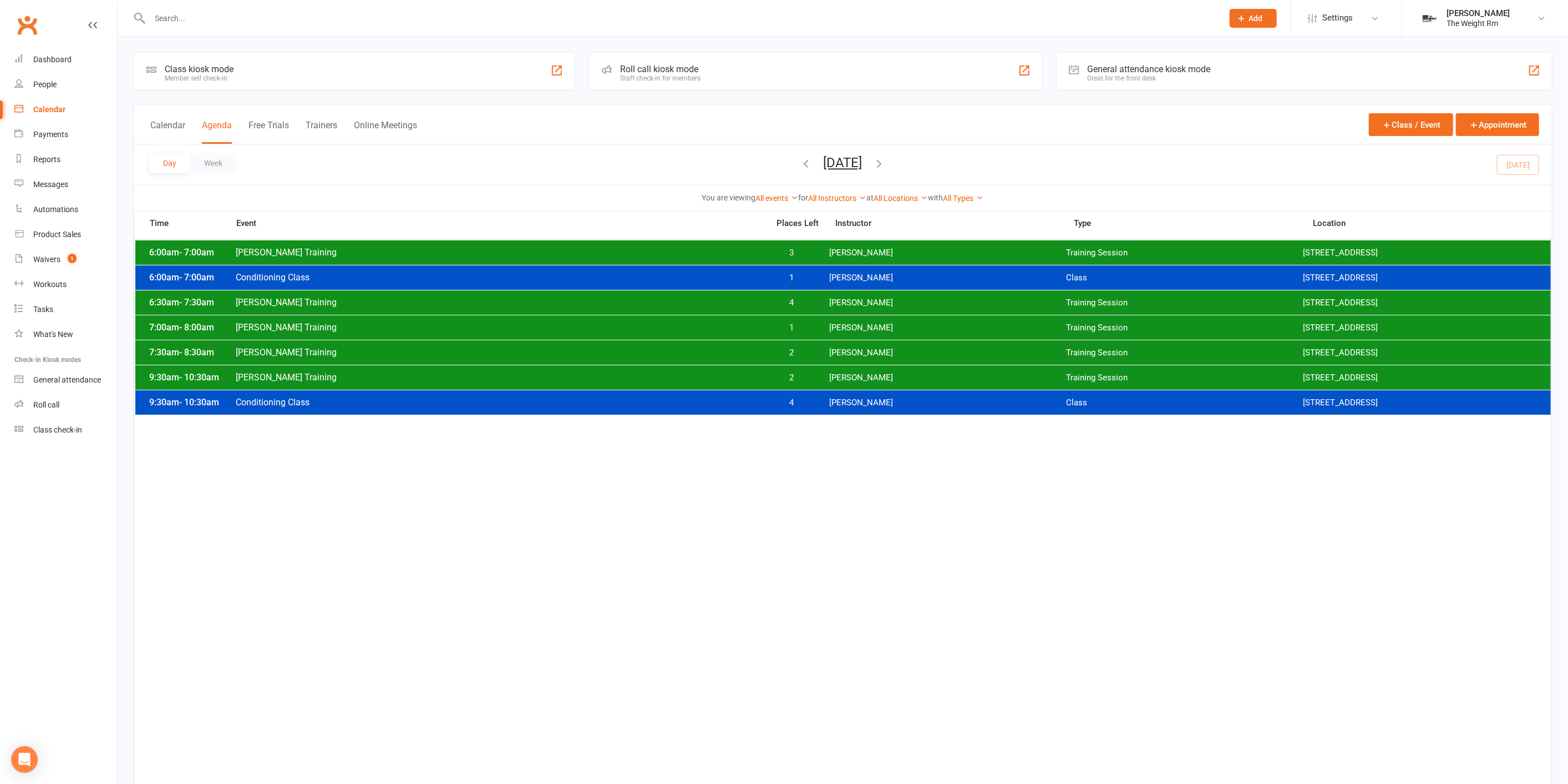
click at [847, 377] on span "[PERSON_NAME]" at bounding box center [948, 378] width 237 height 10
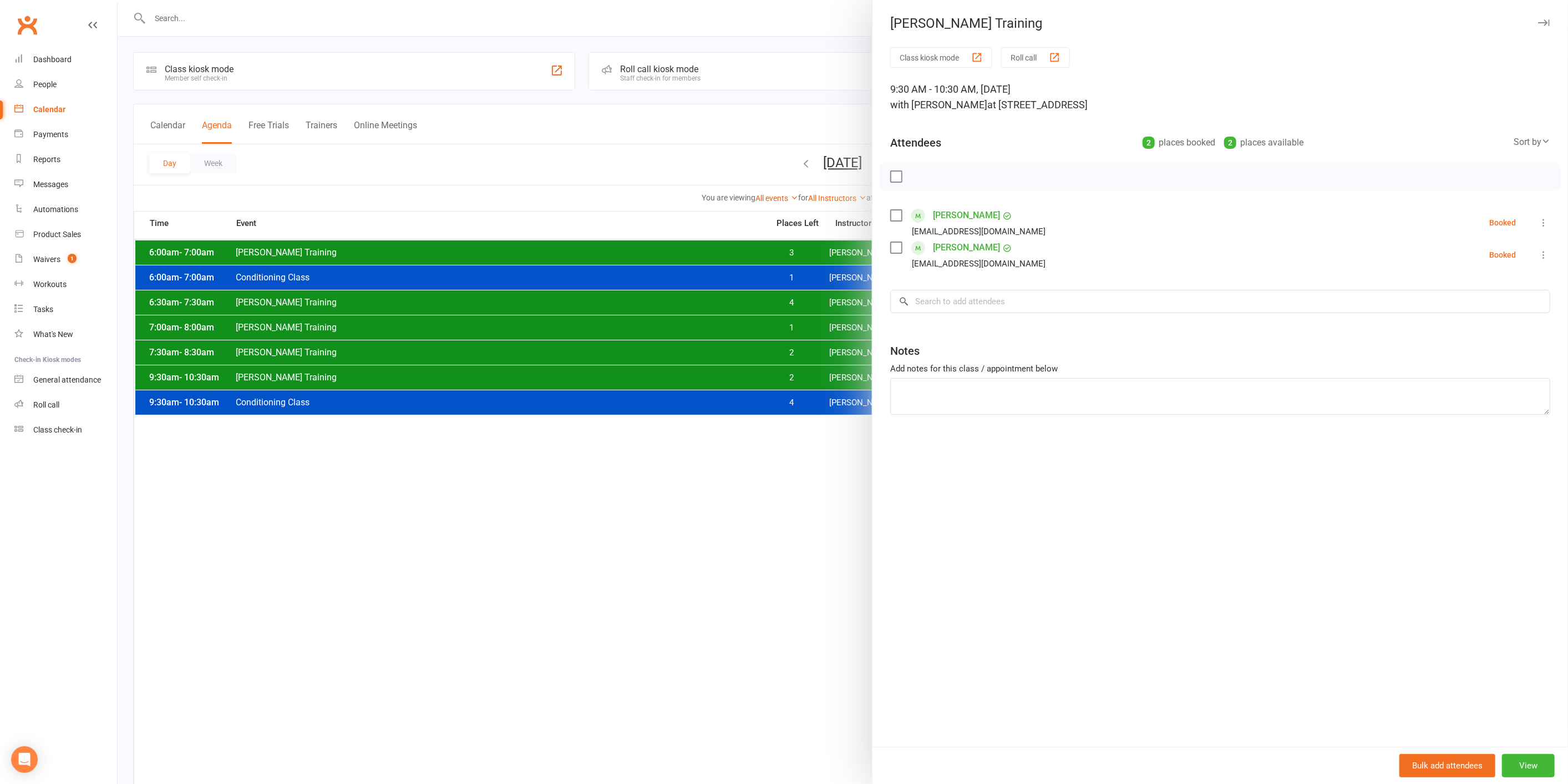
click at [772, 308] on div at bounding box center [842, 392] width 1450 height 784
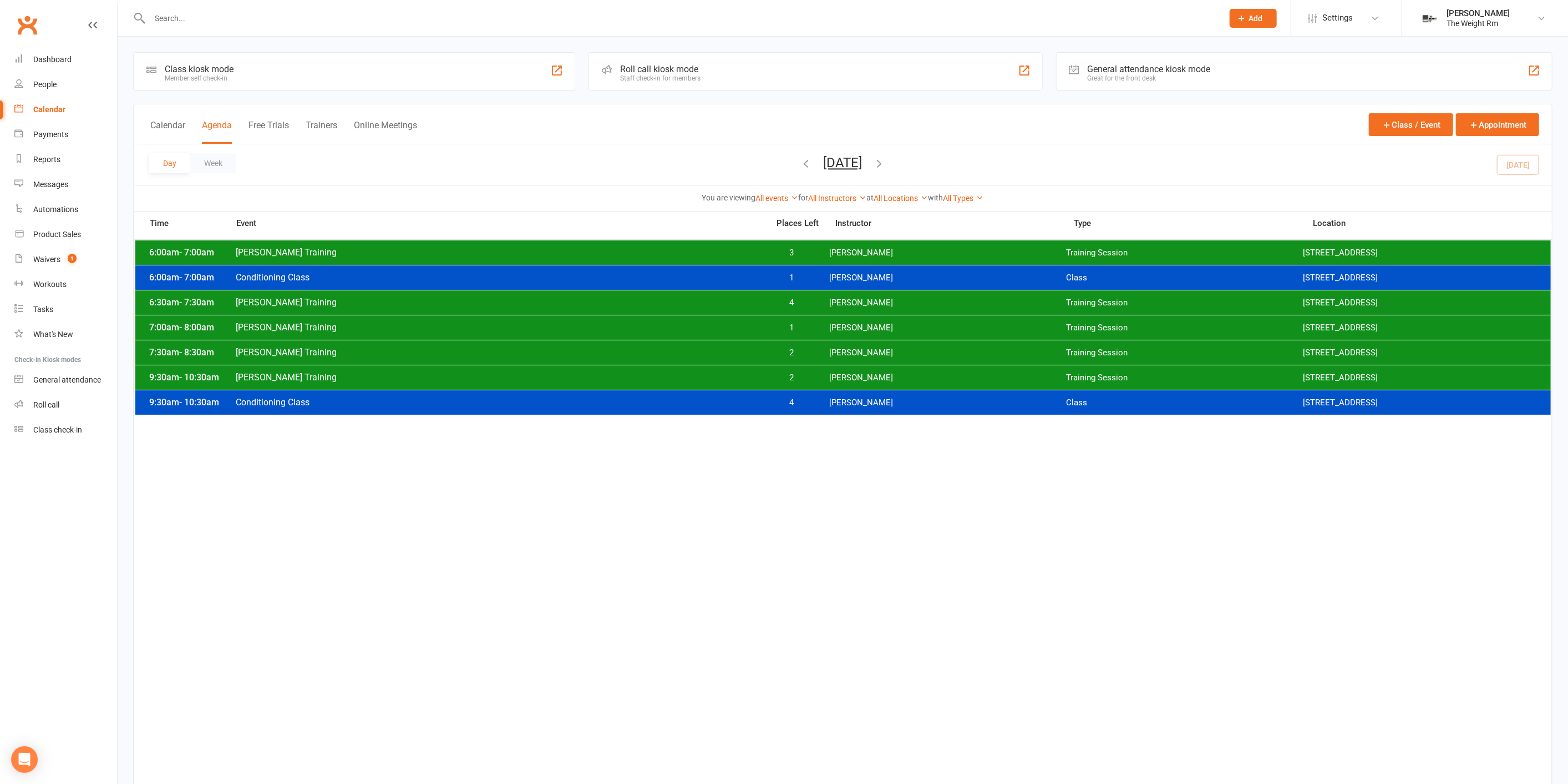
click at [785, 335] on div "7:00am - 8:00am [PERSON_NAME] Training 1 [PERSON_NAME] Training Session [STREET…" at bounding box center [843, 327] width 1416 height 24
